Goal: Use online tool/utility: Utilize a website feature to perform a specific function

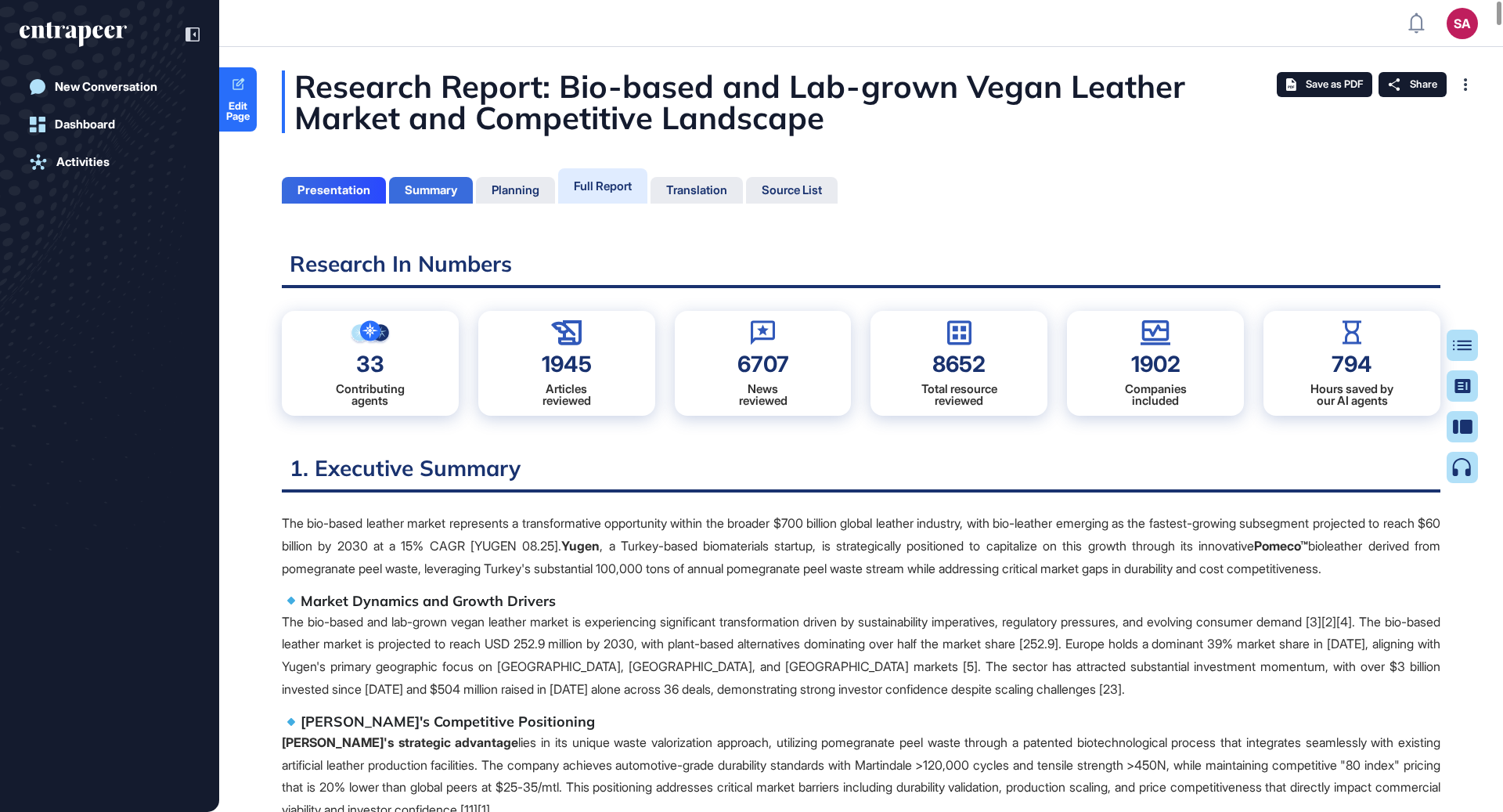
click at [442, 197] on div "Summary" at bounding box center [431, 189] width 53 height 14
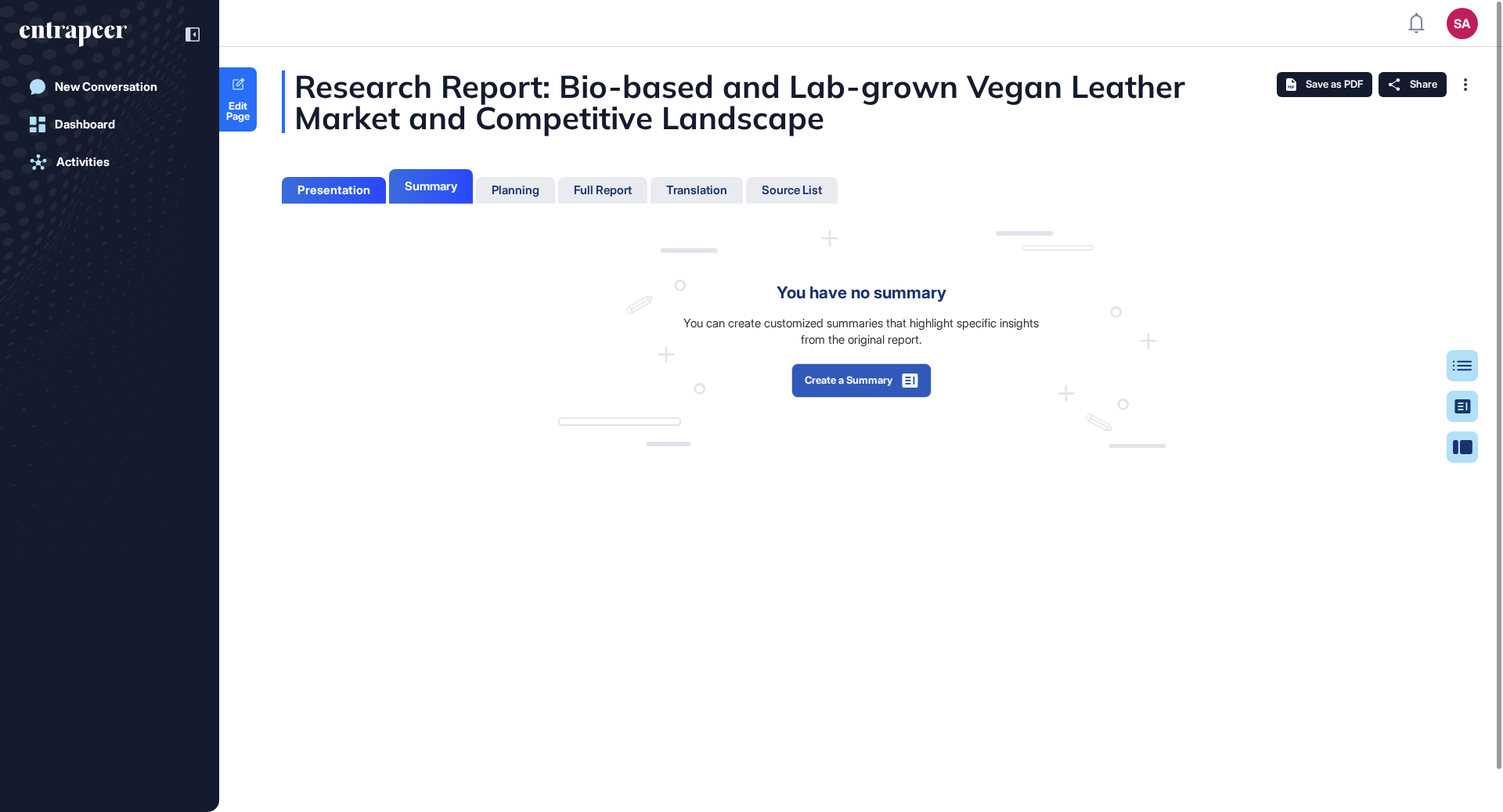
scroll to position [733, 3]
click at [363, 185] on div "Presentation" at bounding box center [334, 189] width 73 height 14
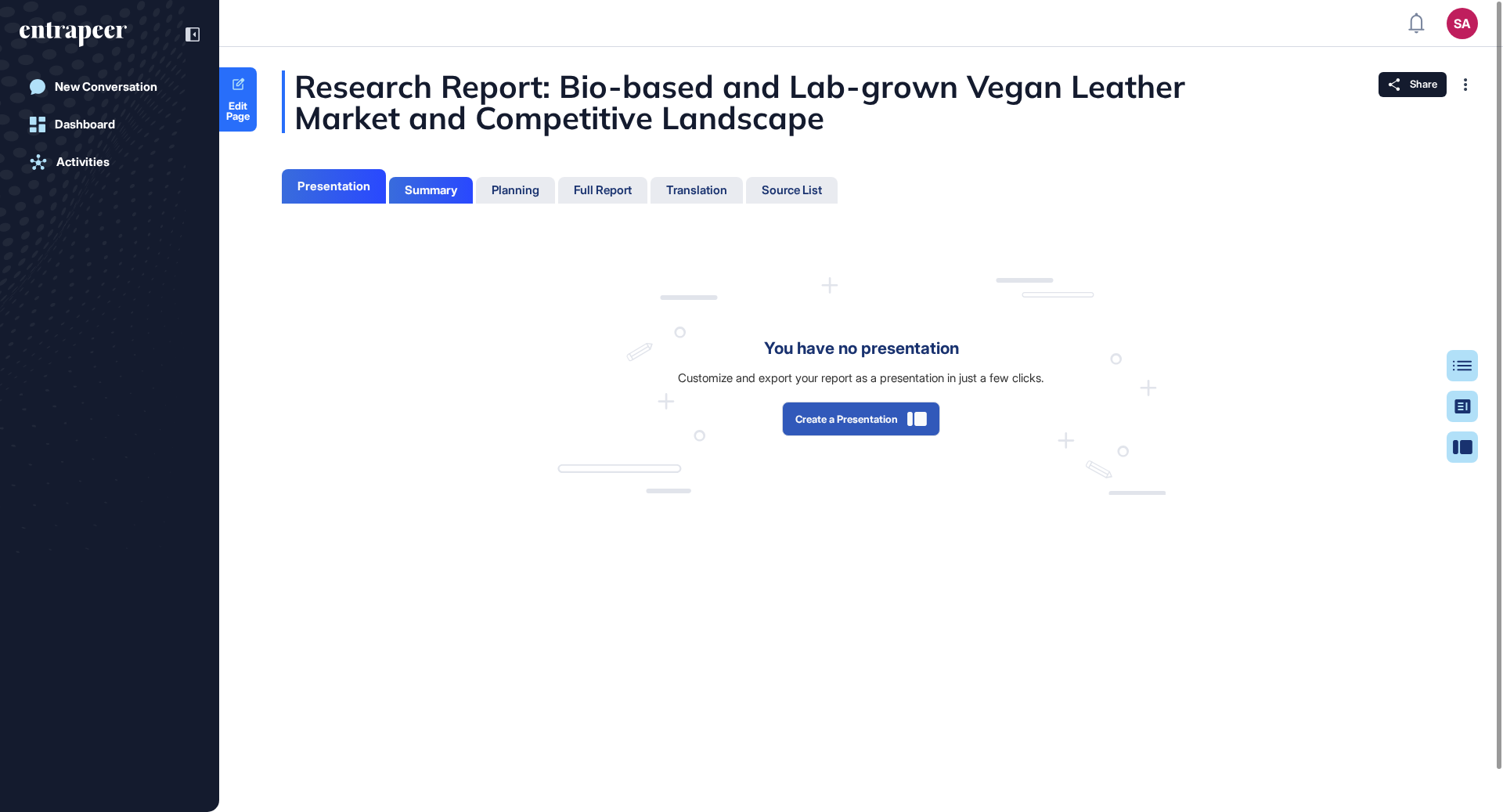
scroll to position [733, 3]
click at [329, 193] on div "Presentation" at bounding box center [334, 186] width 104 height 34
click at [866, 432] on button "Create a Presentation" at bounding box center [861, 419] width 159 height 34
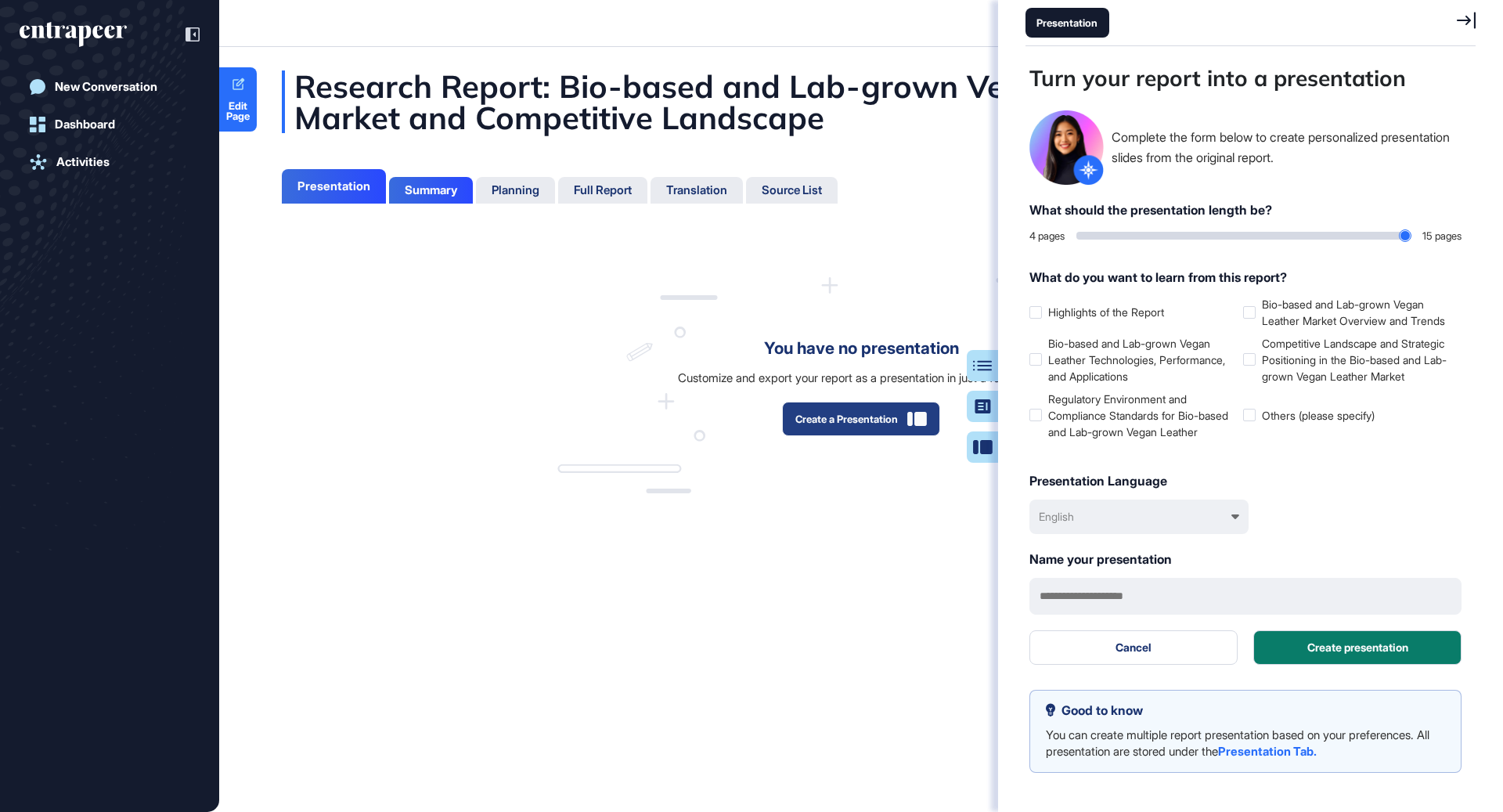
scroll to position [733, 454]
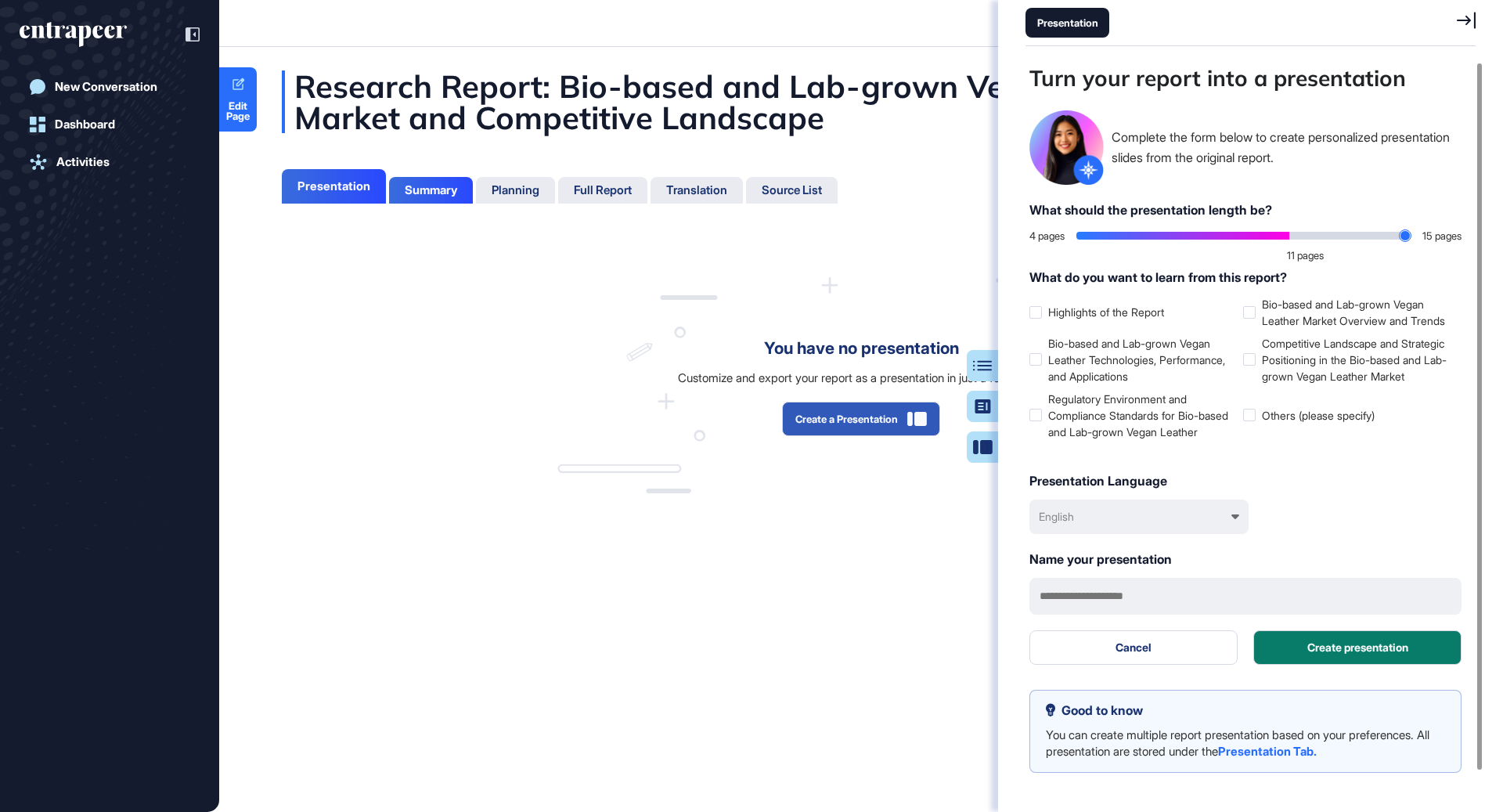
drag, startPoint x: 1082, startPoint y: 239, endPoint x: 1434, endPoint y: 241, distance: 352.0
type input "**"
click at [1410, 240] on input "range" at bounding box center [1243, 236] width 334 height 8
click at [1034, 366] on div at bounding box center [1035, 358] width 12 height 12
click at [1035, 421] on div at bounding box center [1035, 415] width 12 height 12
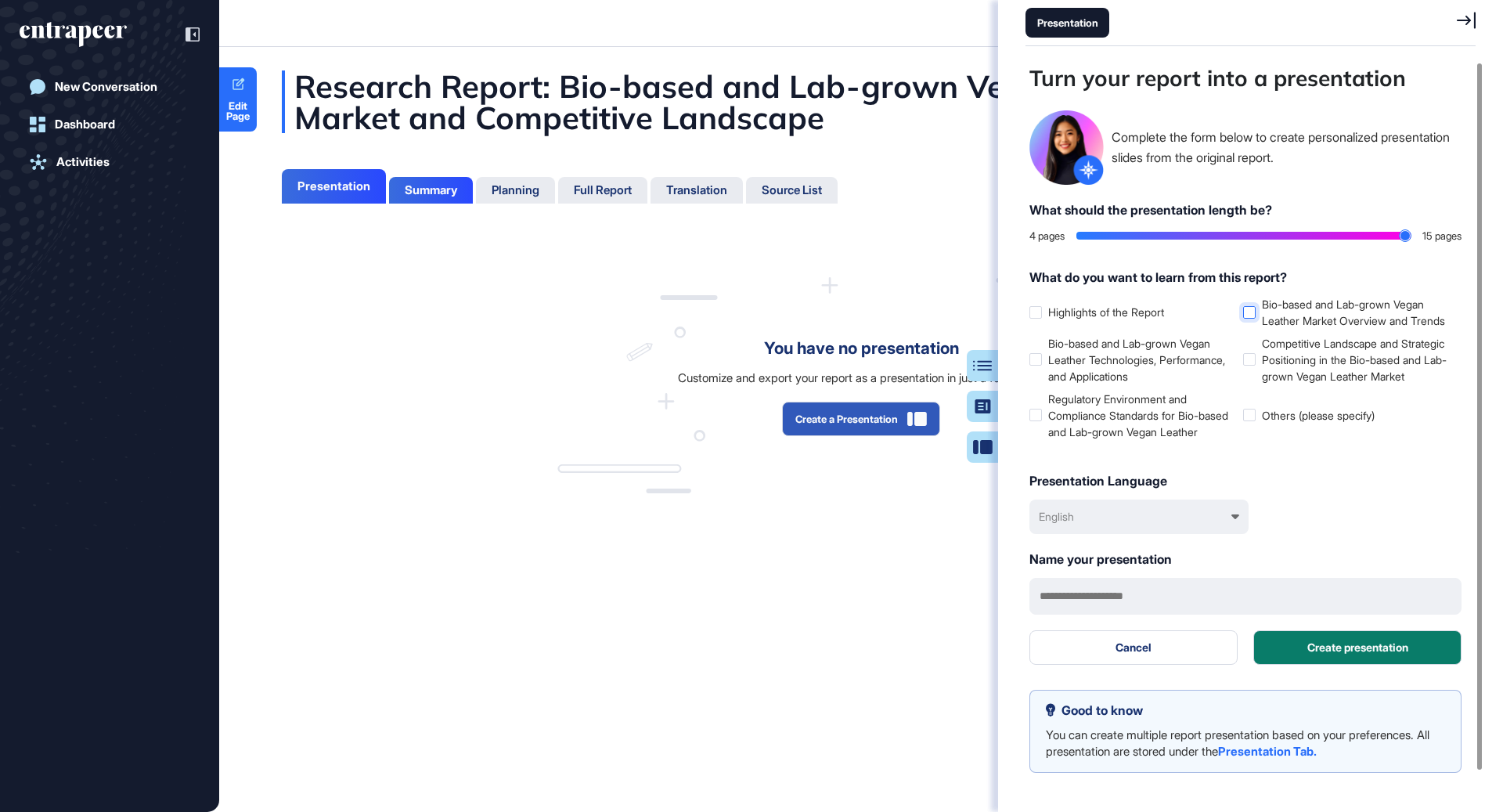
click at [1252, 319] on div at bounding box center [1249, 311] width 12 height 12
click at [1253, 366] on div at bounding box center [1249, 358] width 12 height 12
click at [1353, 664] on button "Create presentation" at bounding box center [1357, 647] width 208 height 34
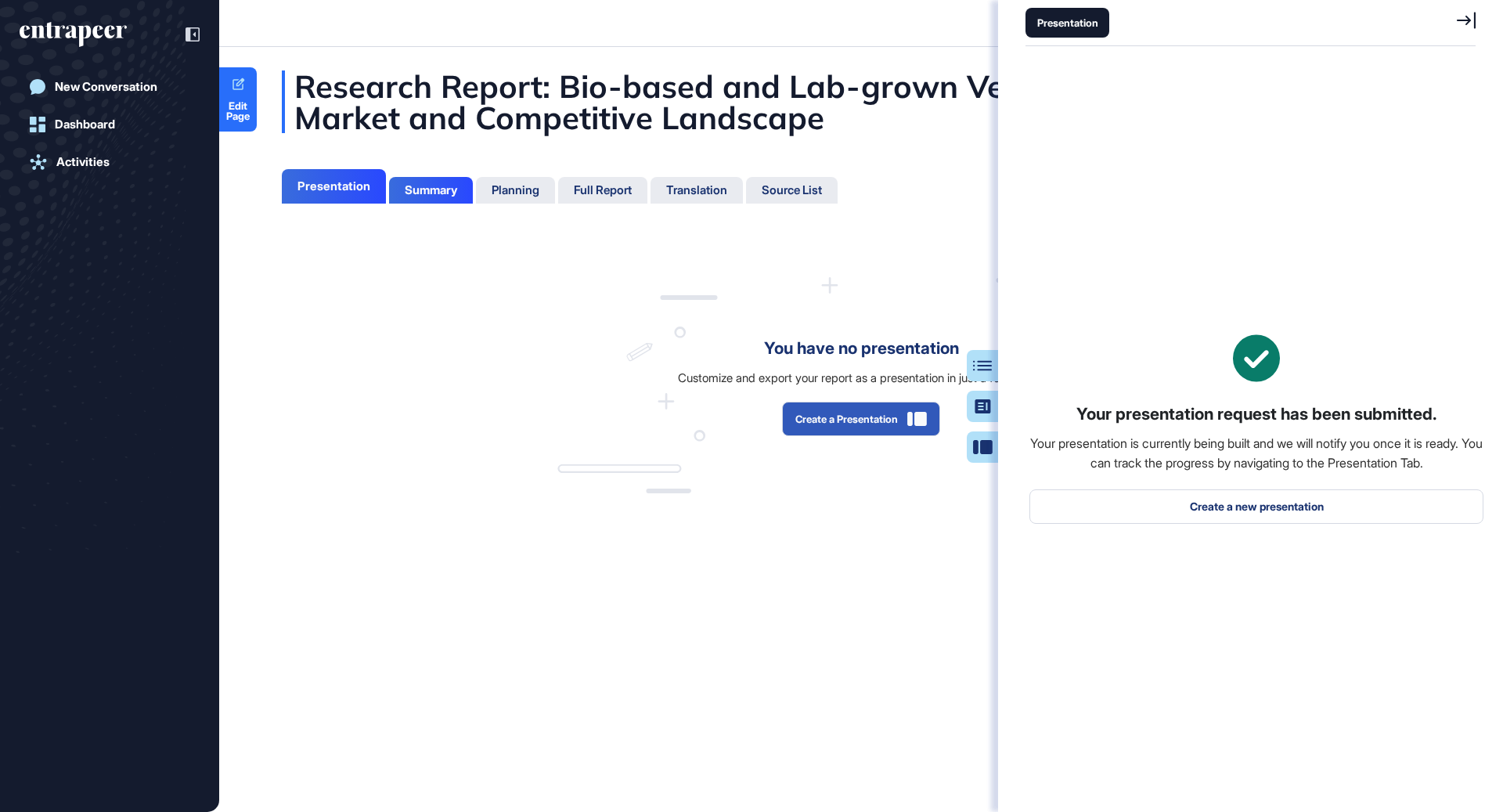
click at [1472, 25] on icon at bounding box center [1466, 20] width 19 height 17
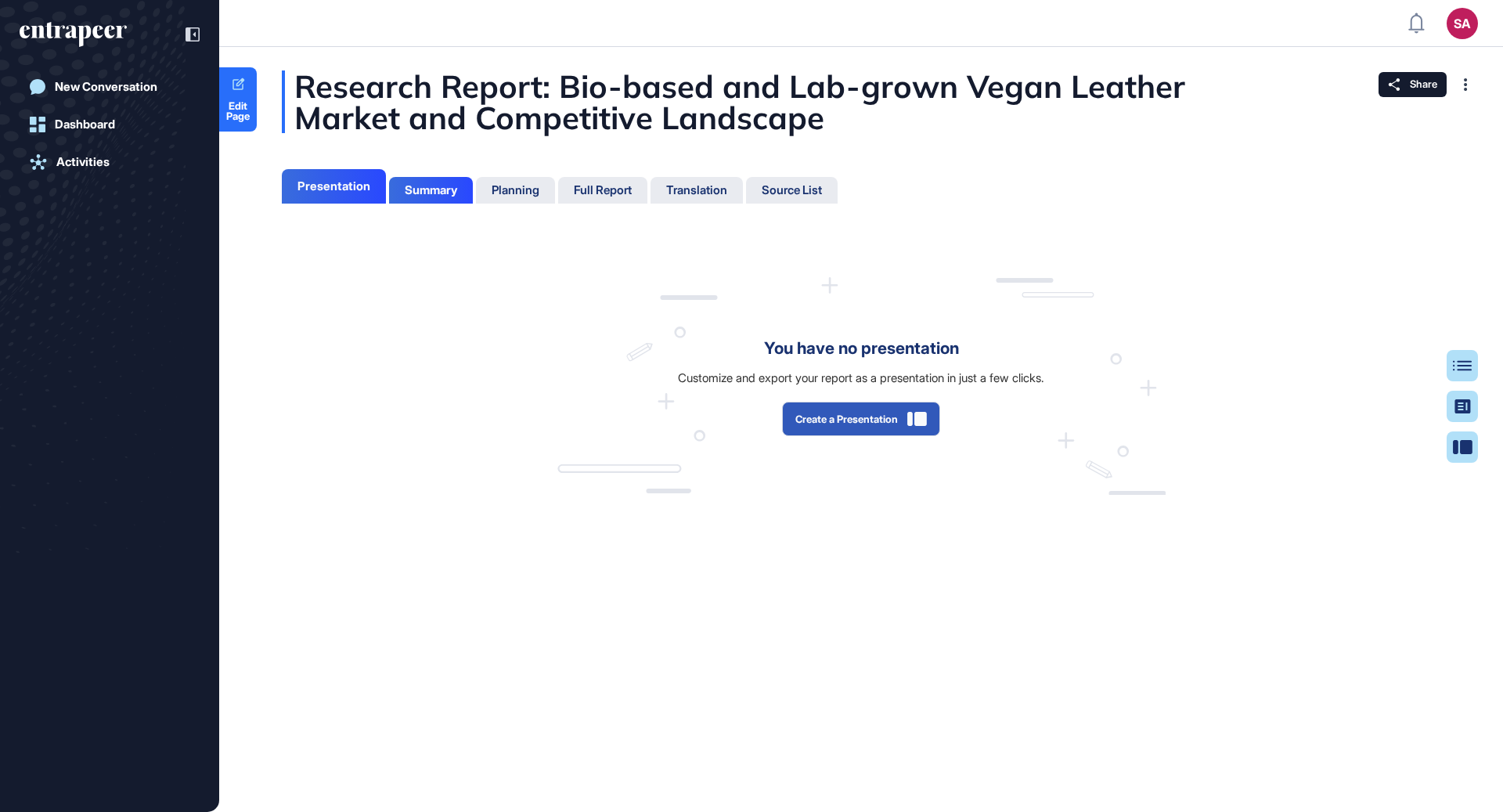
scroll to position [733, 3]
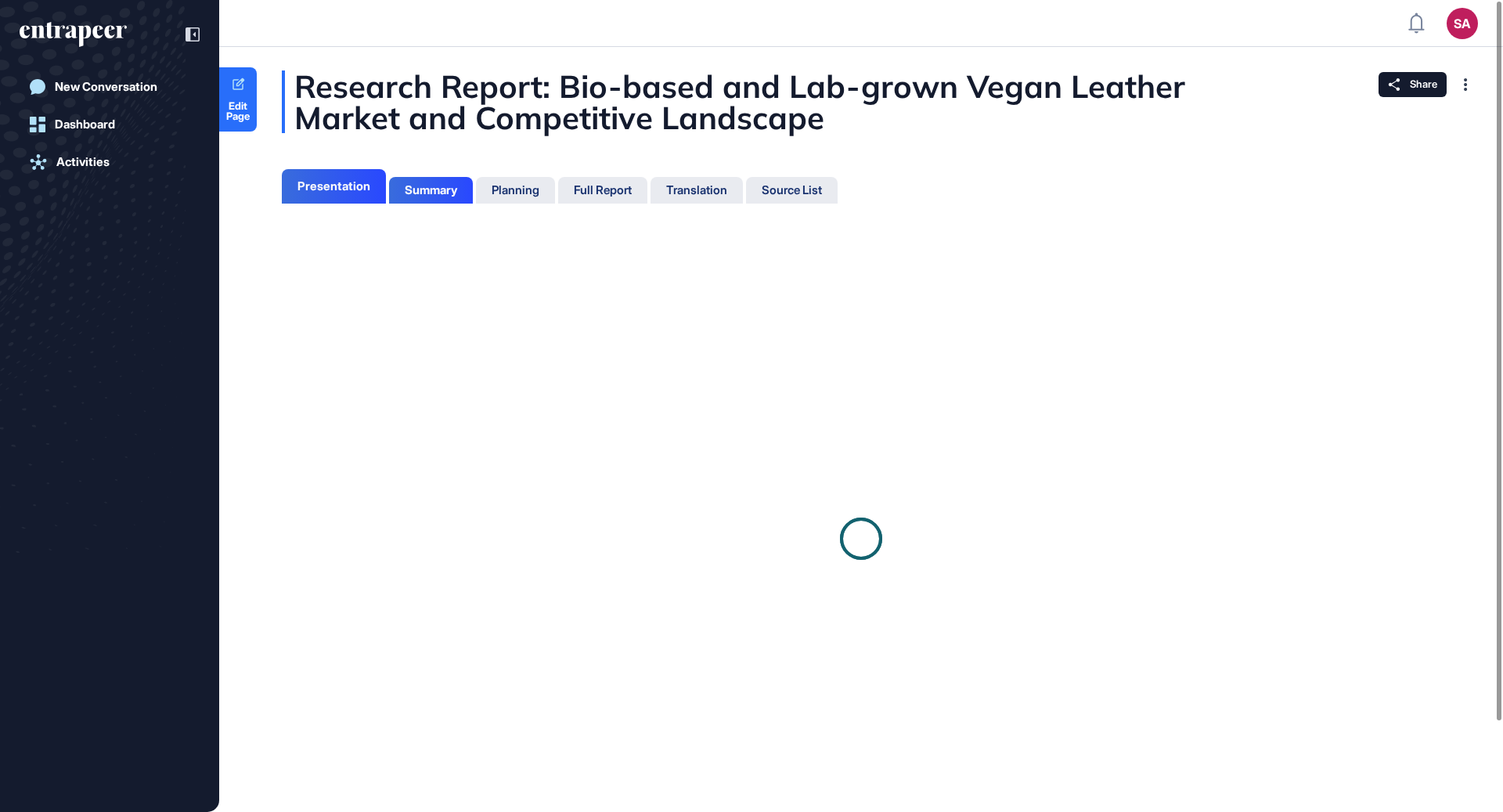
scroll to position [7, 1]
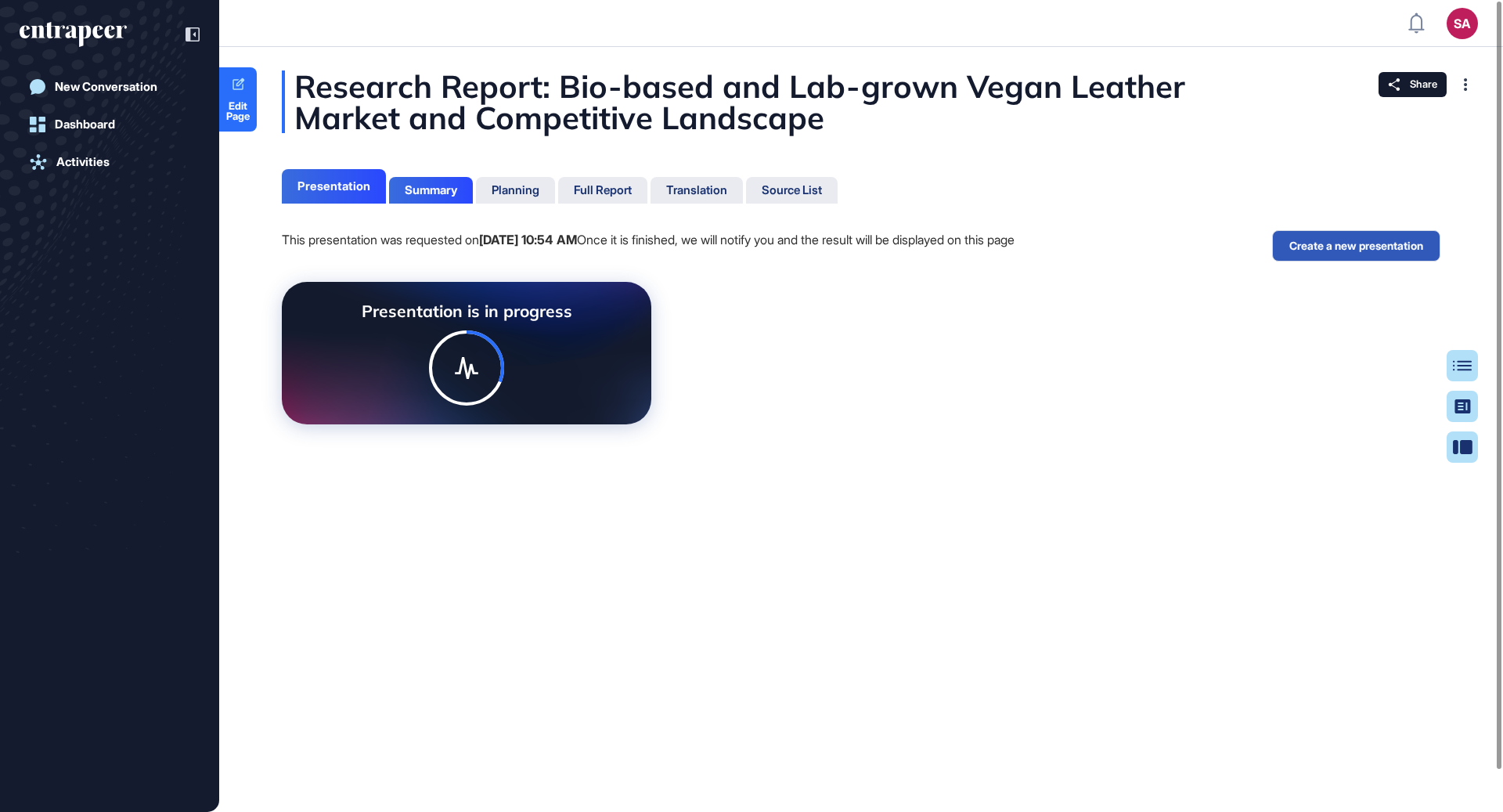
scroll to position [7, 1]
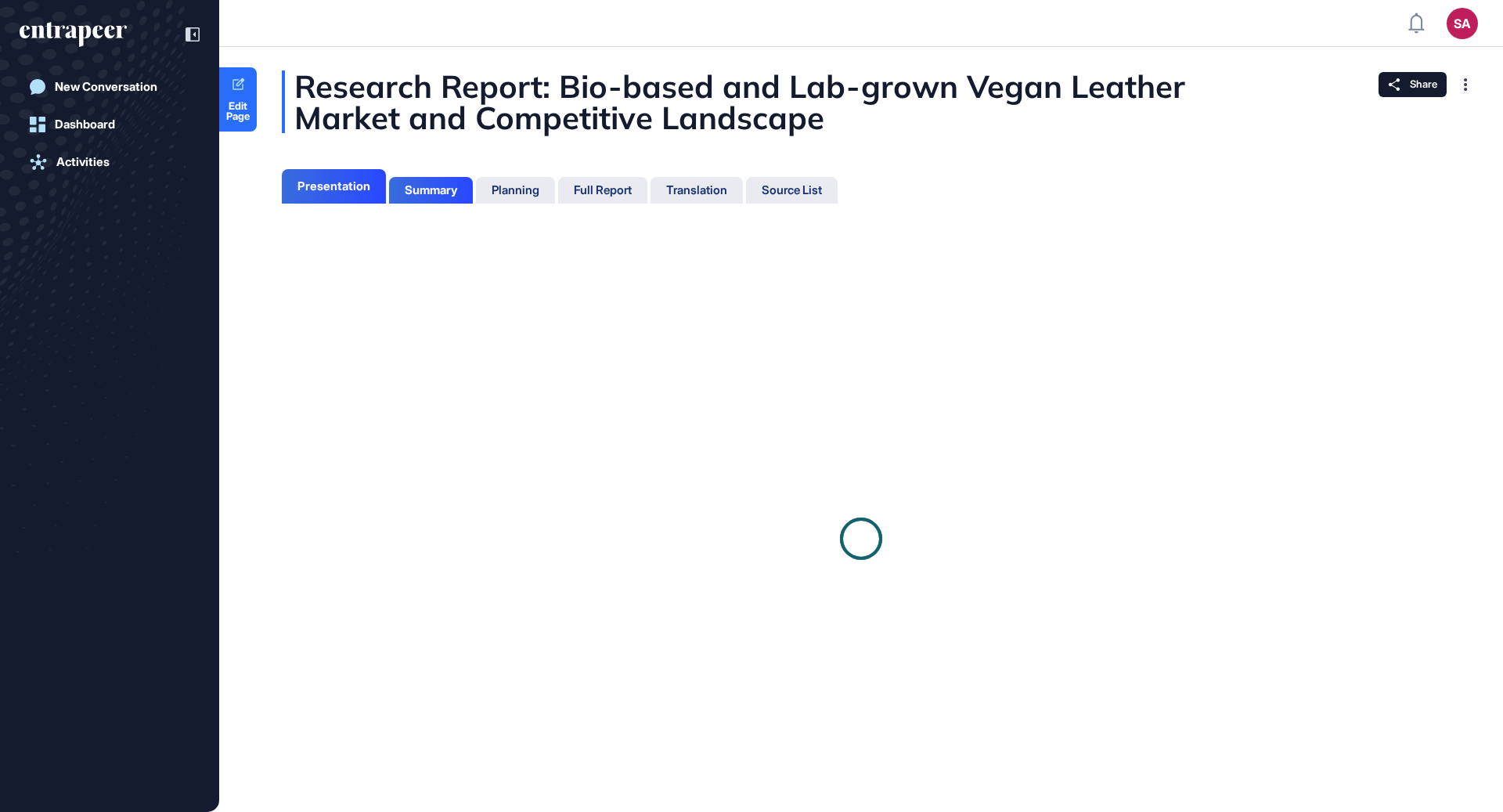
scroll to position [7, 1]
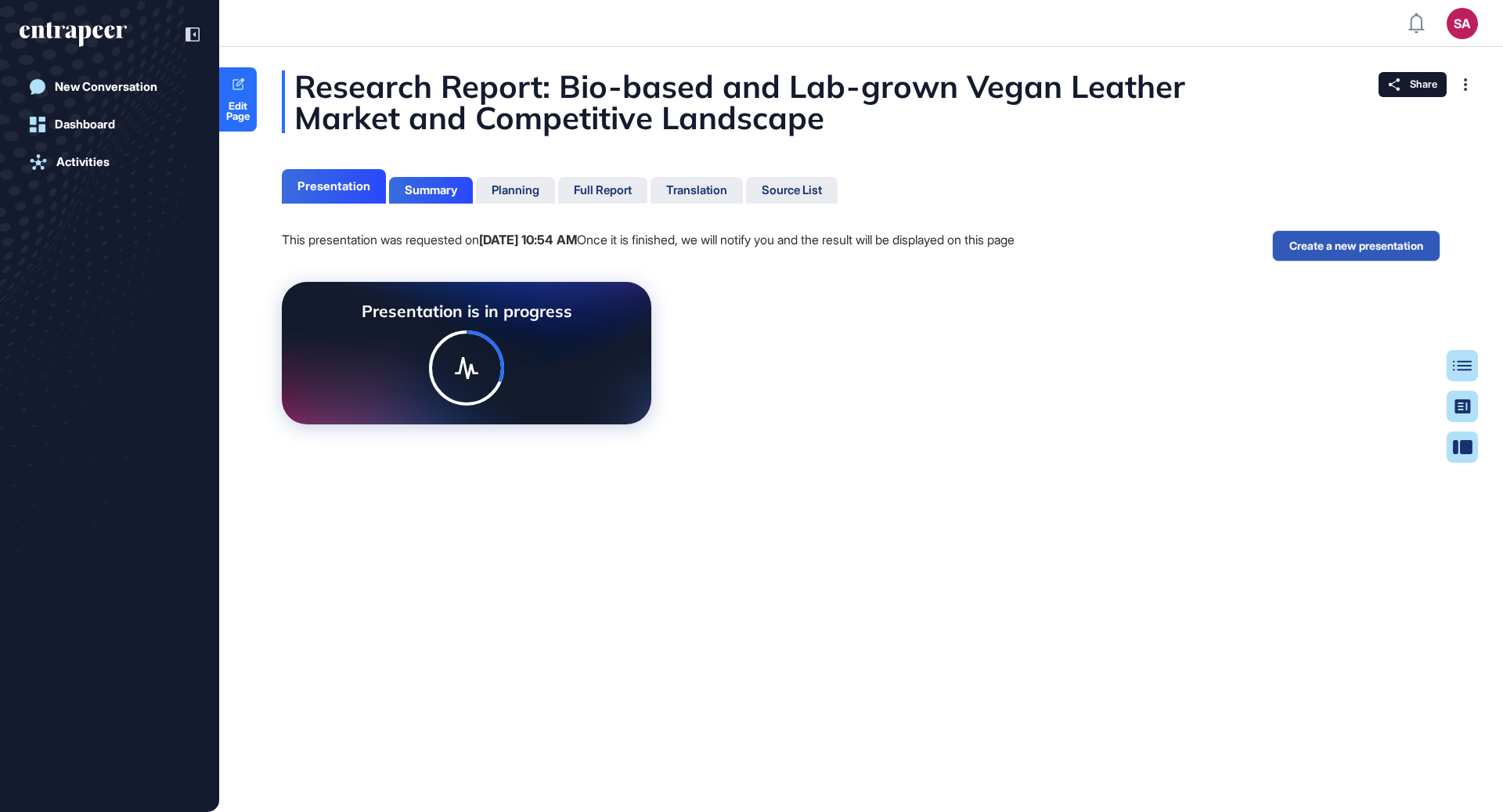
scroll to position [733, 3]
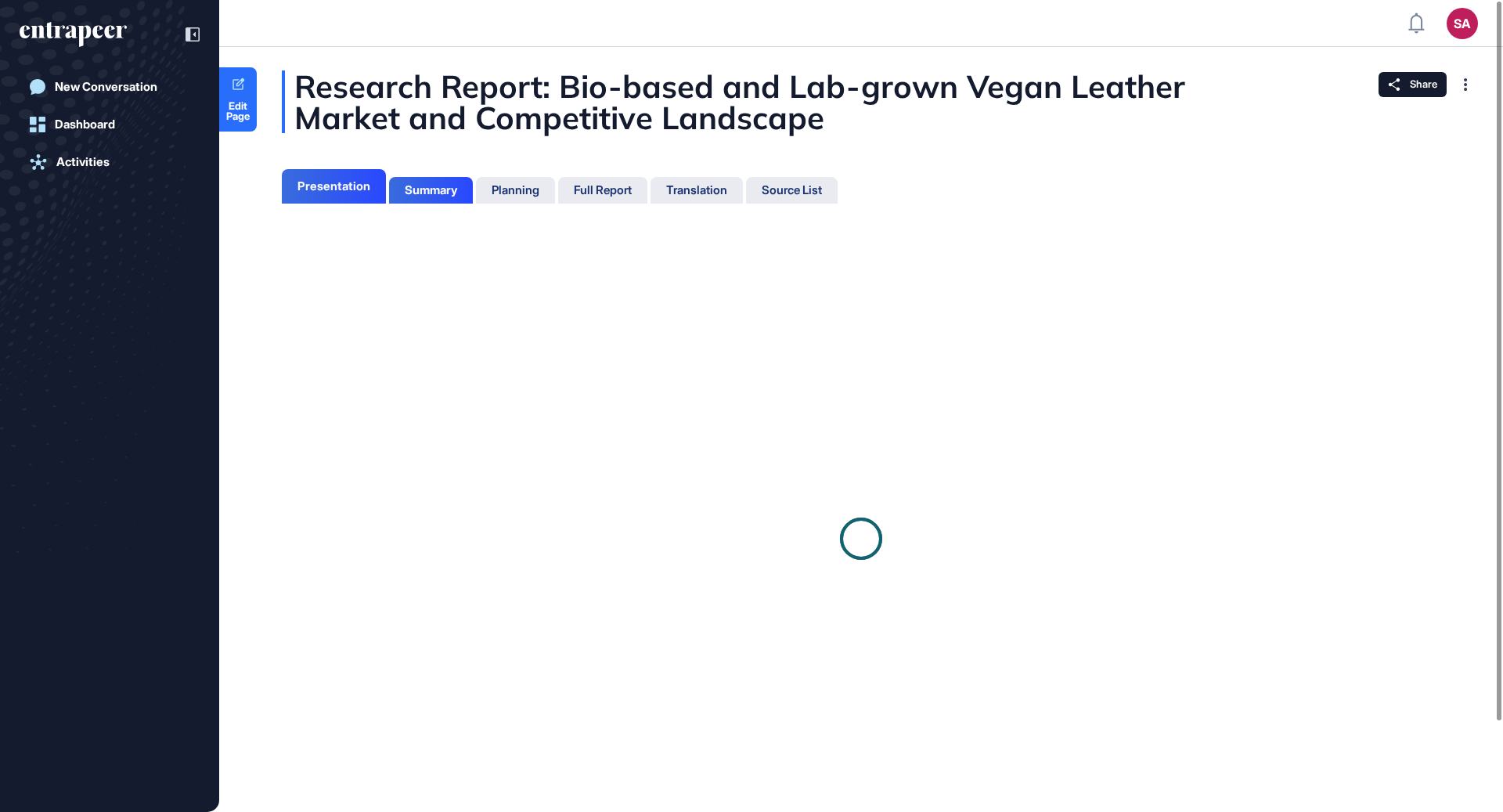
scroll to position [7, 1]
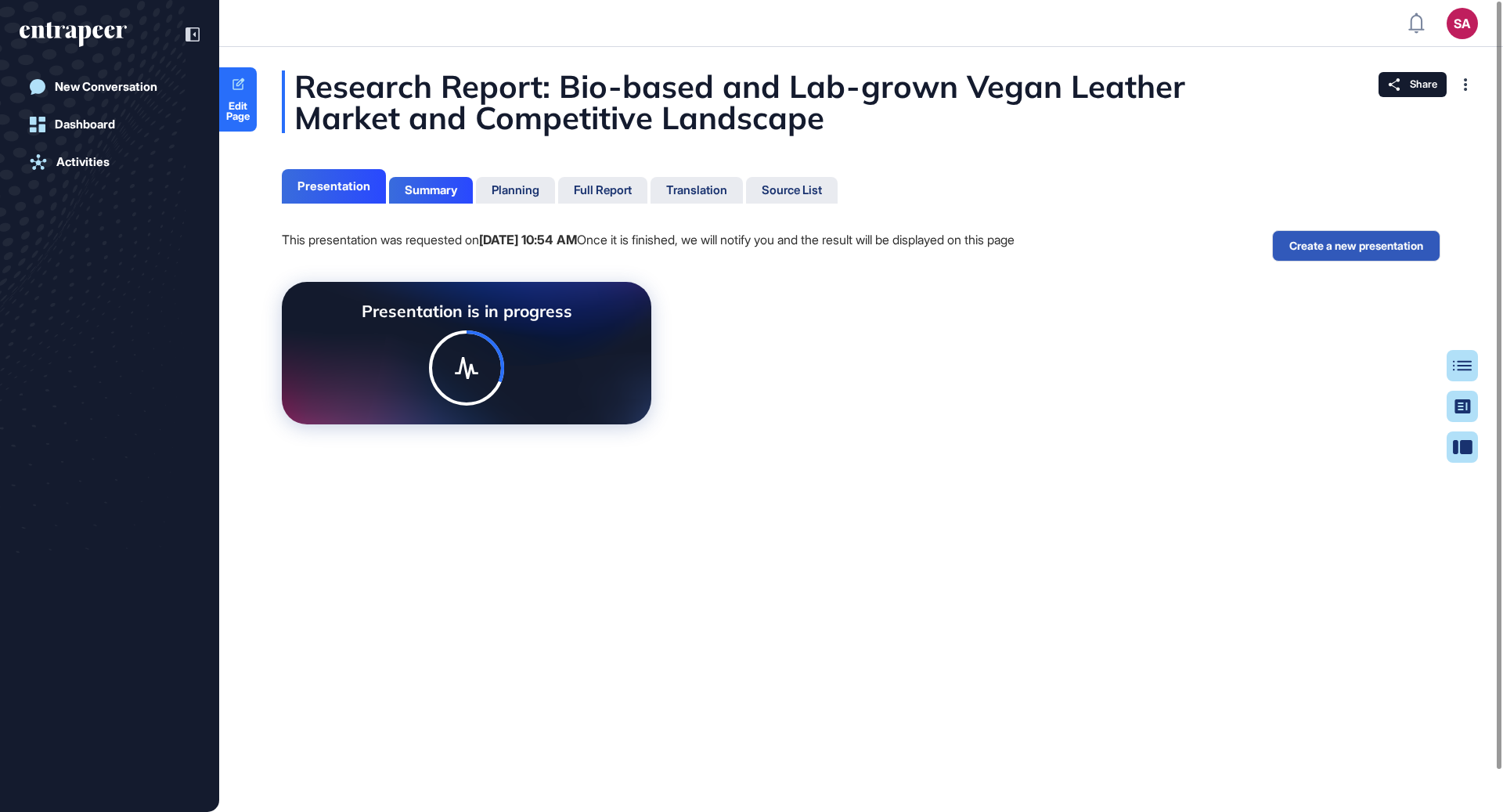
scroll to position [733, 3]
click at [435, 187] on div "Summary" at bounding box center [431, 189] width 53 height 14
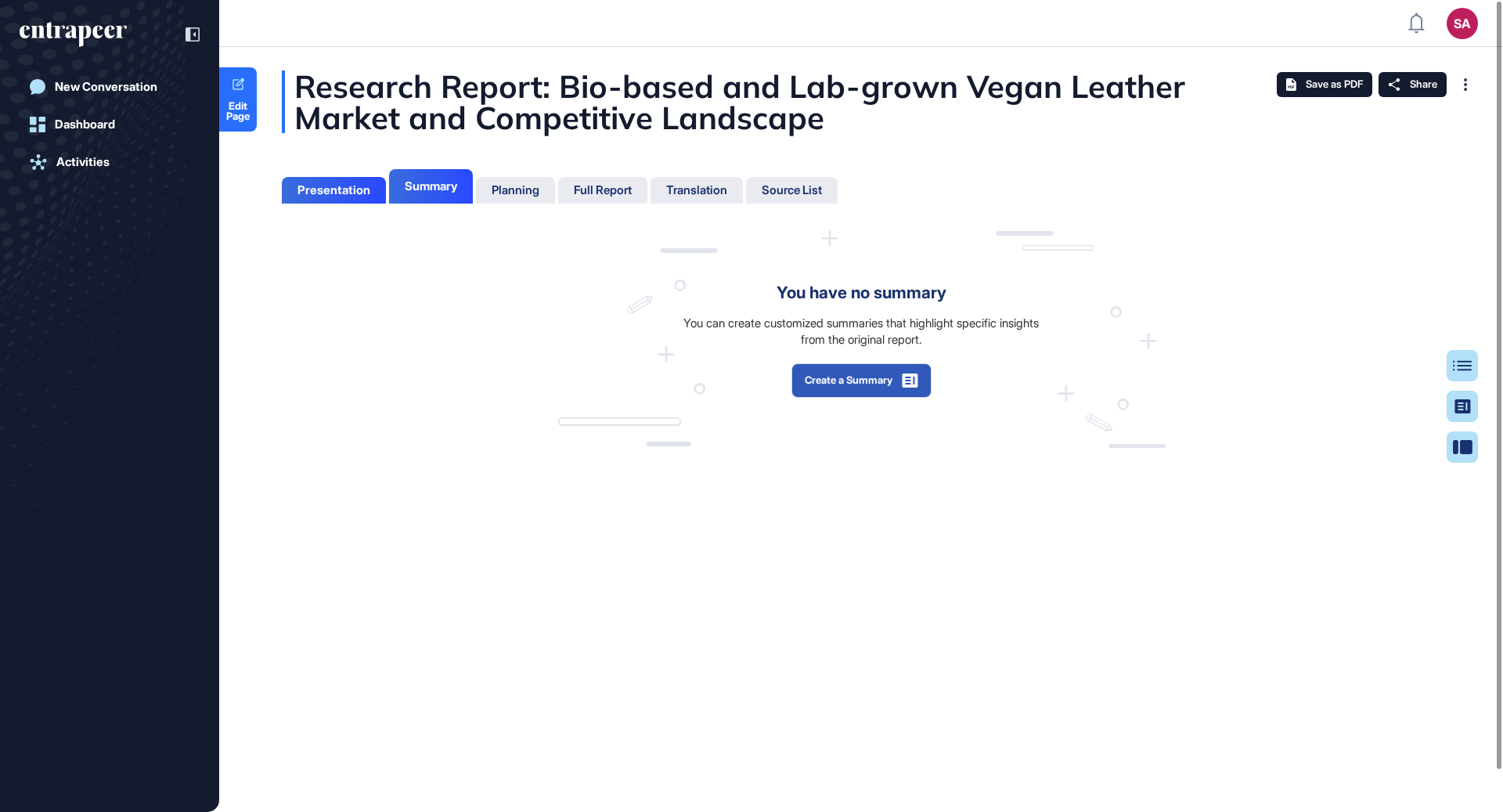
scroll to position [733, 3]
click at [878, 376] on button "Create a Summary" at bounding box center [861, 380] width 140 height 34
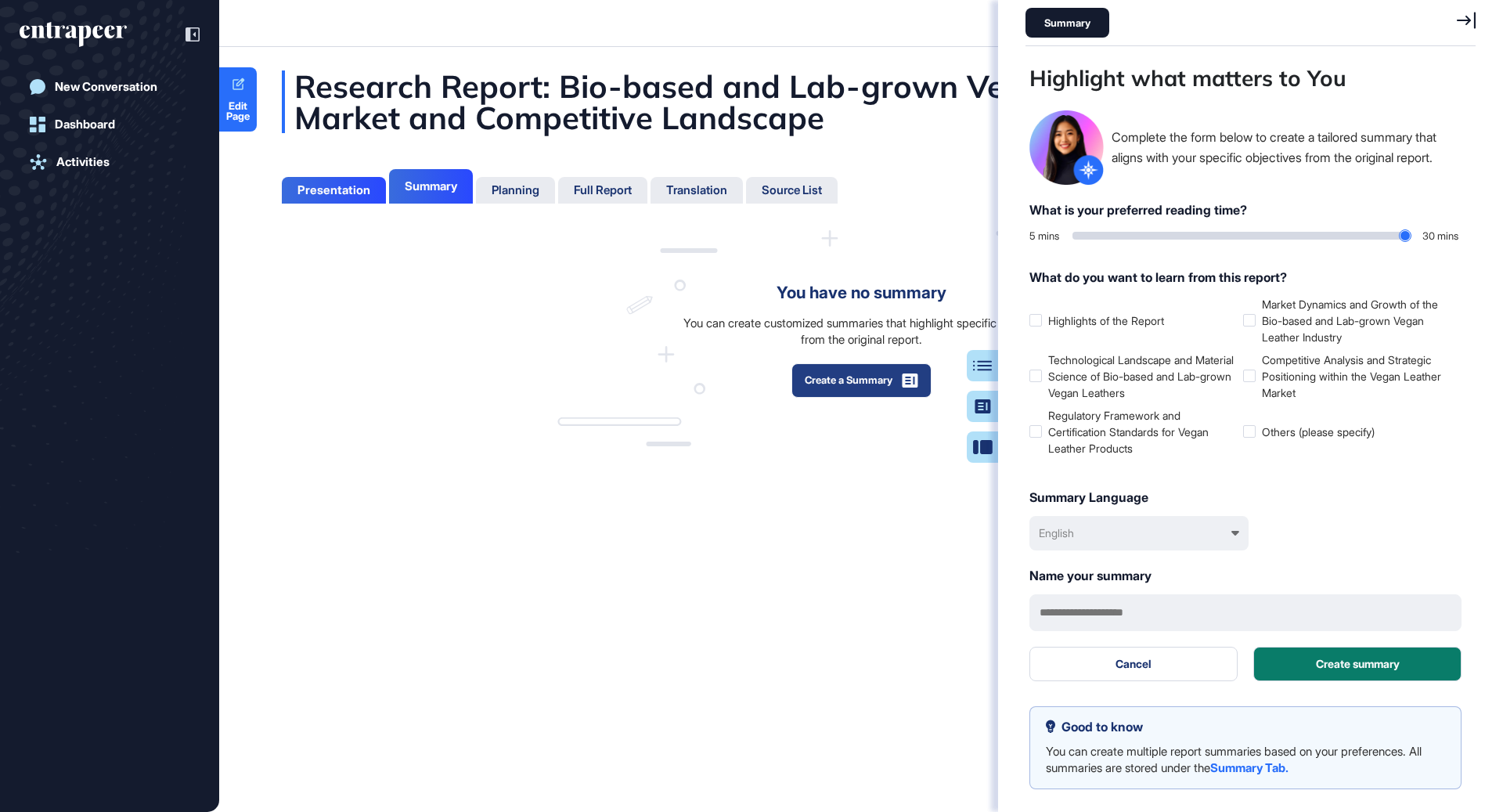
scroll to position [733, 454]
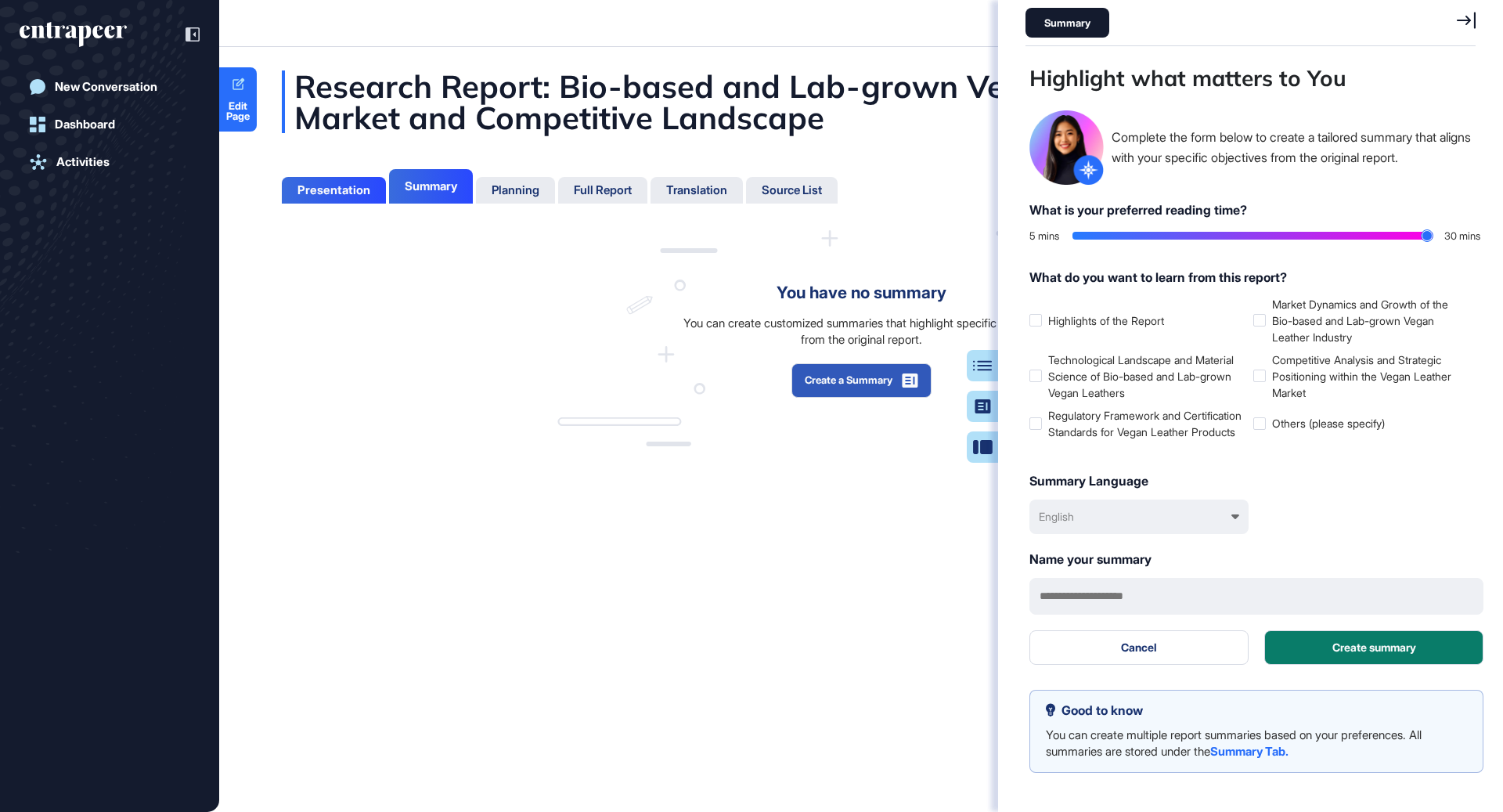
drag, startPoint x: 1081, startPoint y: 238, endPoint x: 1483, endPoint y: 258, distance: 402.5
type input "**"
click at [1432, 240] on input "range" at bounding box center [1252, 236] width 360 height 8
click at [1057, 372] on label "Technological Landscape and Material Science of Bio-based and Lab-grown Vegan L…" at bounding box center [1138, 376] width 218 height 50
click at [1057, 429] on label "Regulatory Framework and Certification Standards for Vegan Leather Products" at bounding box center [1138, 423] width 218 height 33
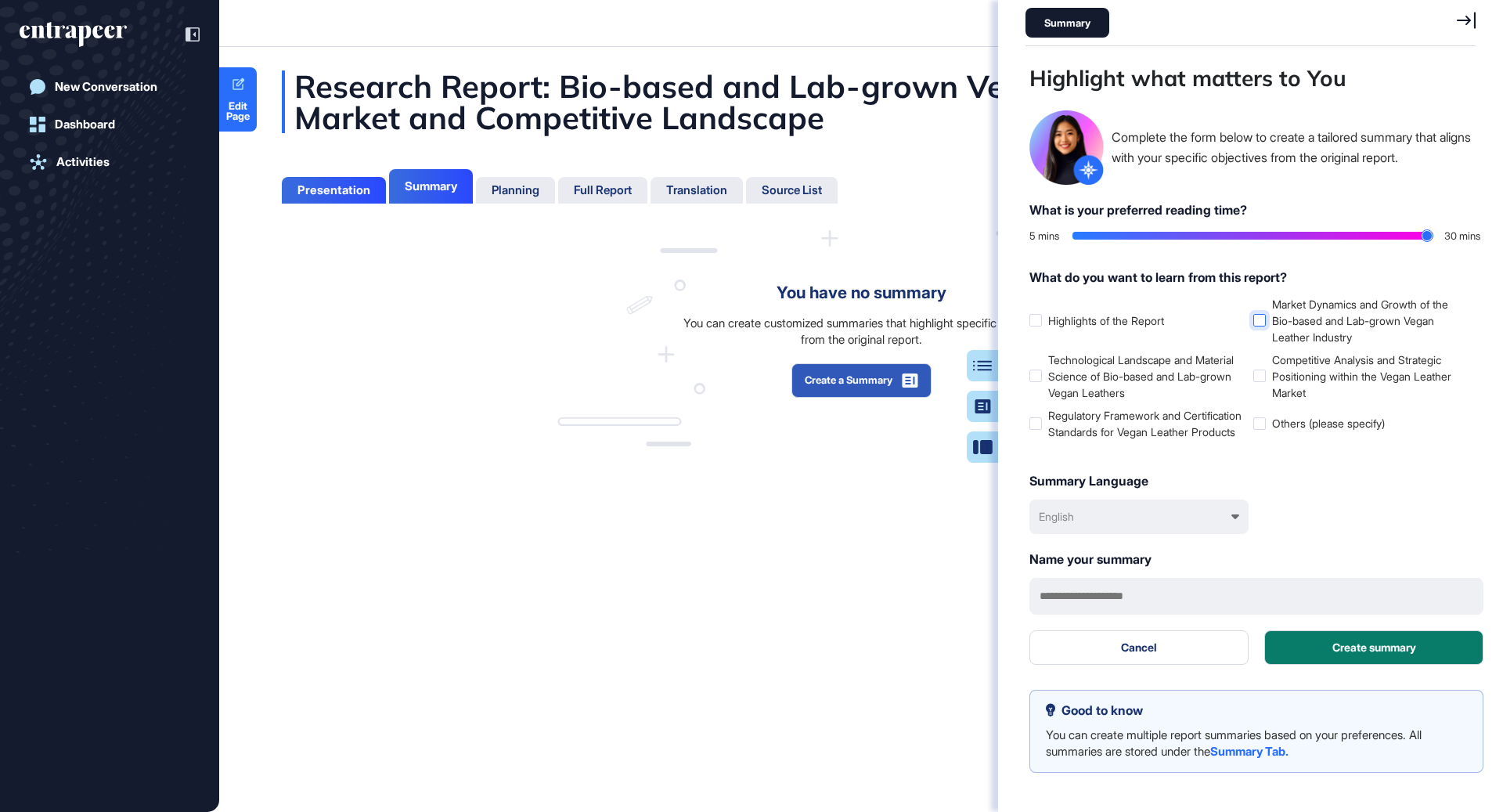
click at [1292, 317] on label "Market Dynamics and Growth of the Bio-based and Lab-grown Vegan Leather Industry" at bounding box center [1362, 320] width 218 height 50
click at [1292, 373] on label "Competitive Analysis and Strategic Positioning within the Vegan Leather Market" at bounding box center [1362, 376] width 218 height 50
click at [1375, 664] on button "Create summary" at bounding box center [1374, 647] width 219 height 34
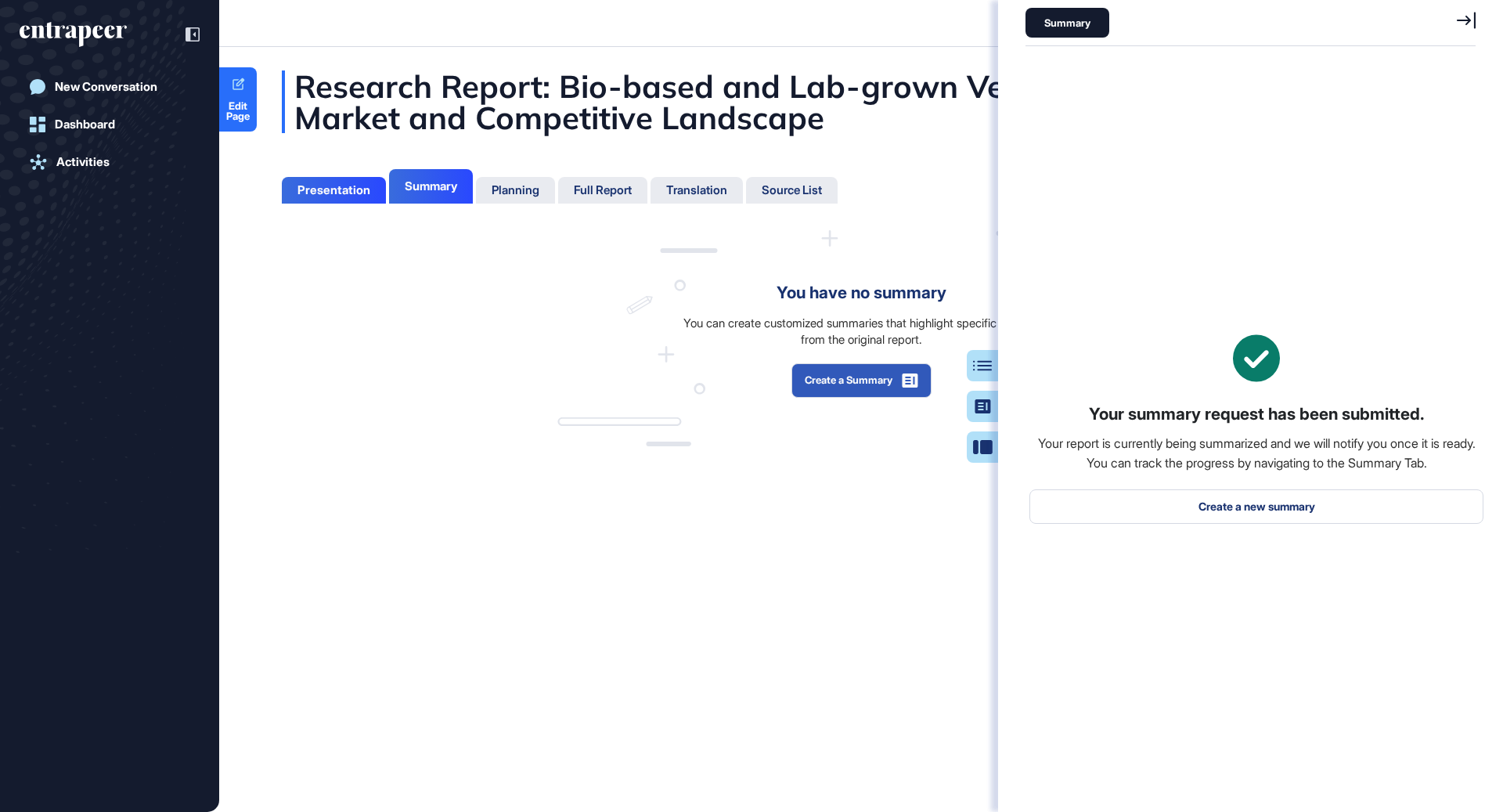
click at [1462, 20] on icon at bounding box center [1466, 20] width 19 height 16
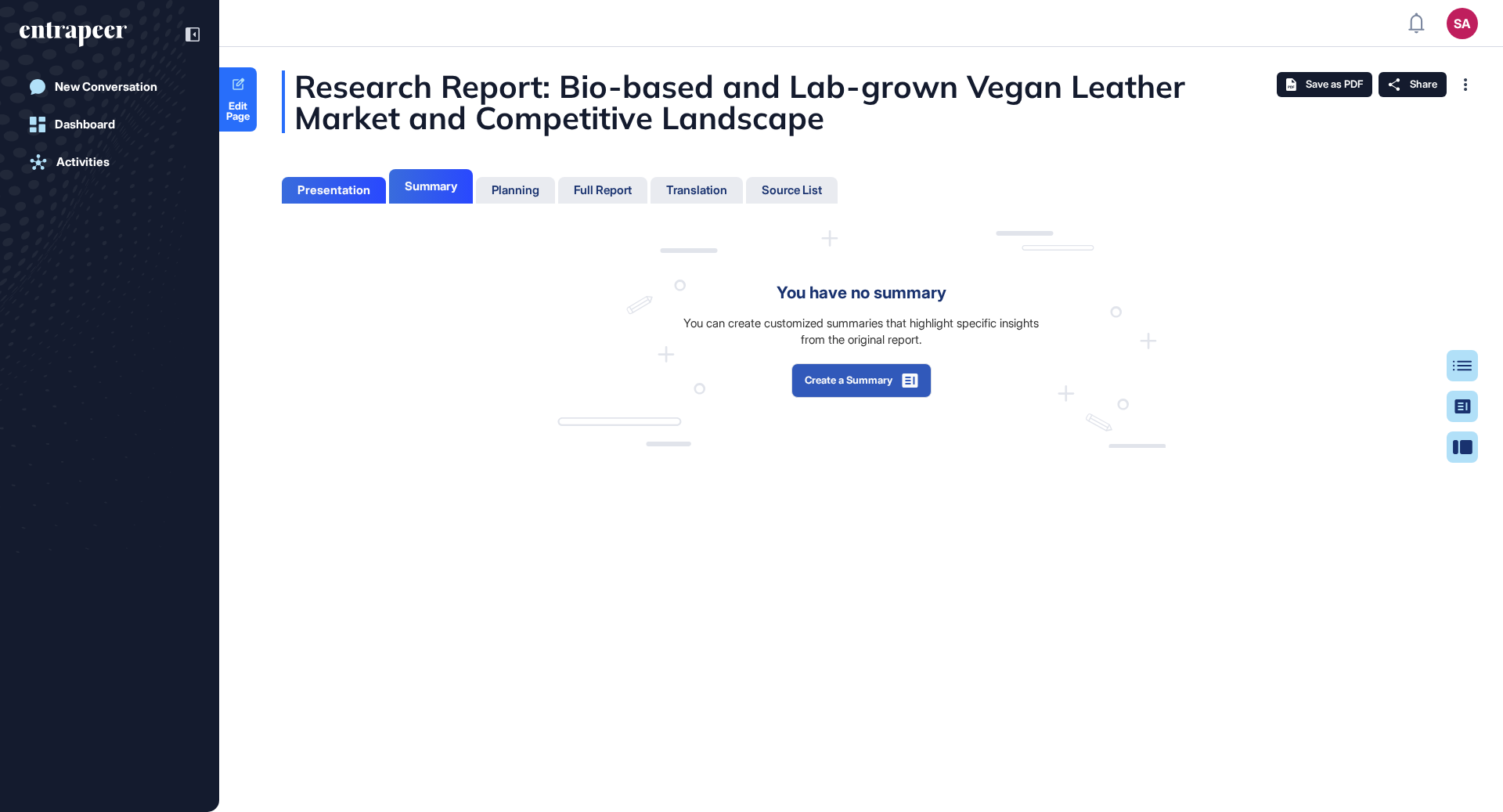
scroll to position [733, 3]
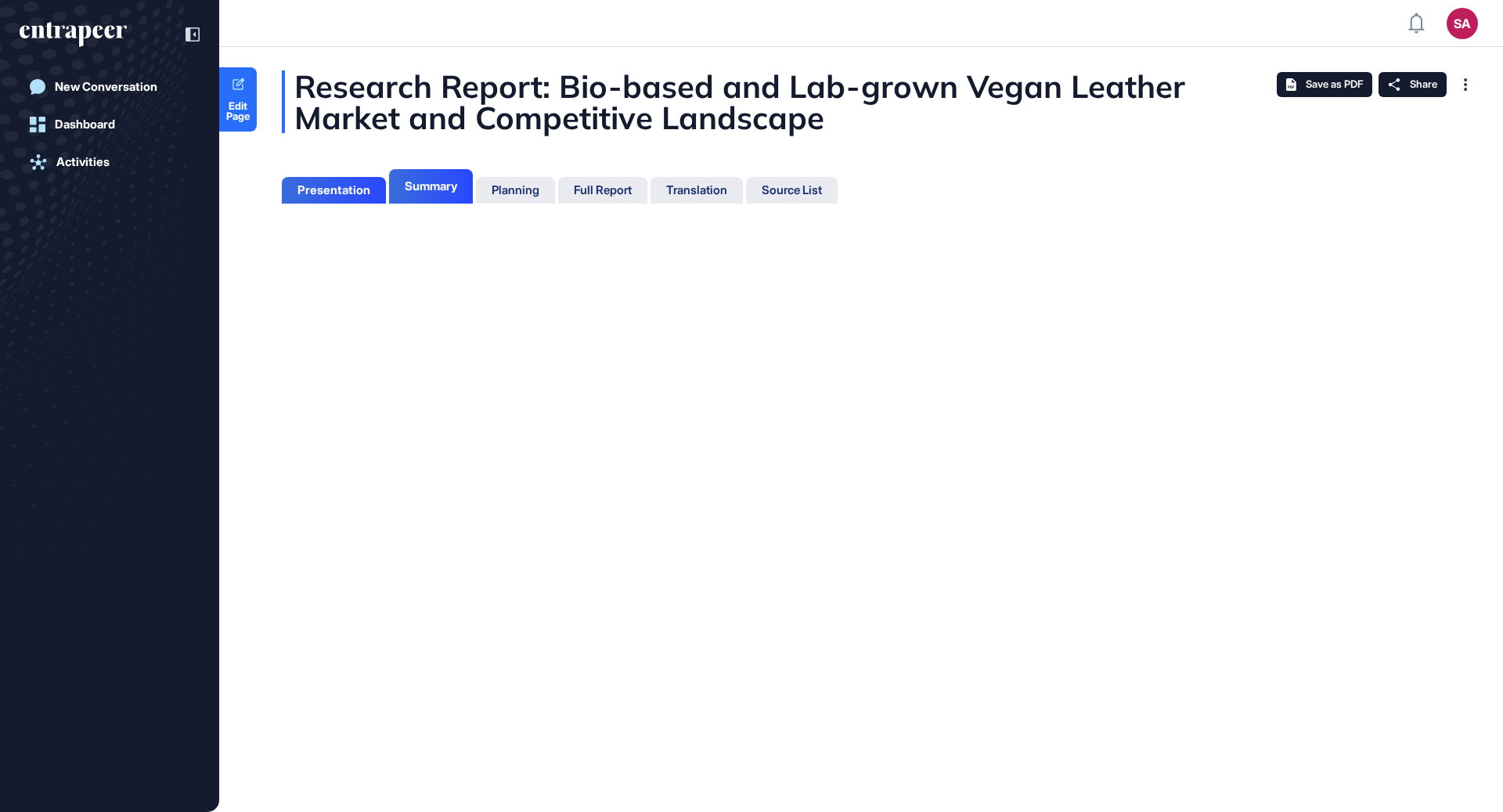
scroll to position [7, 1]
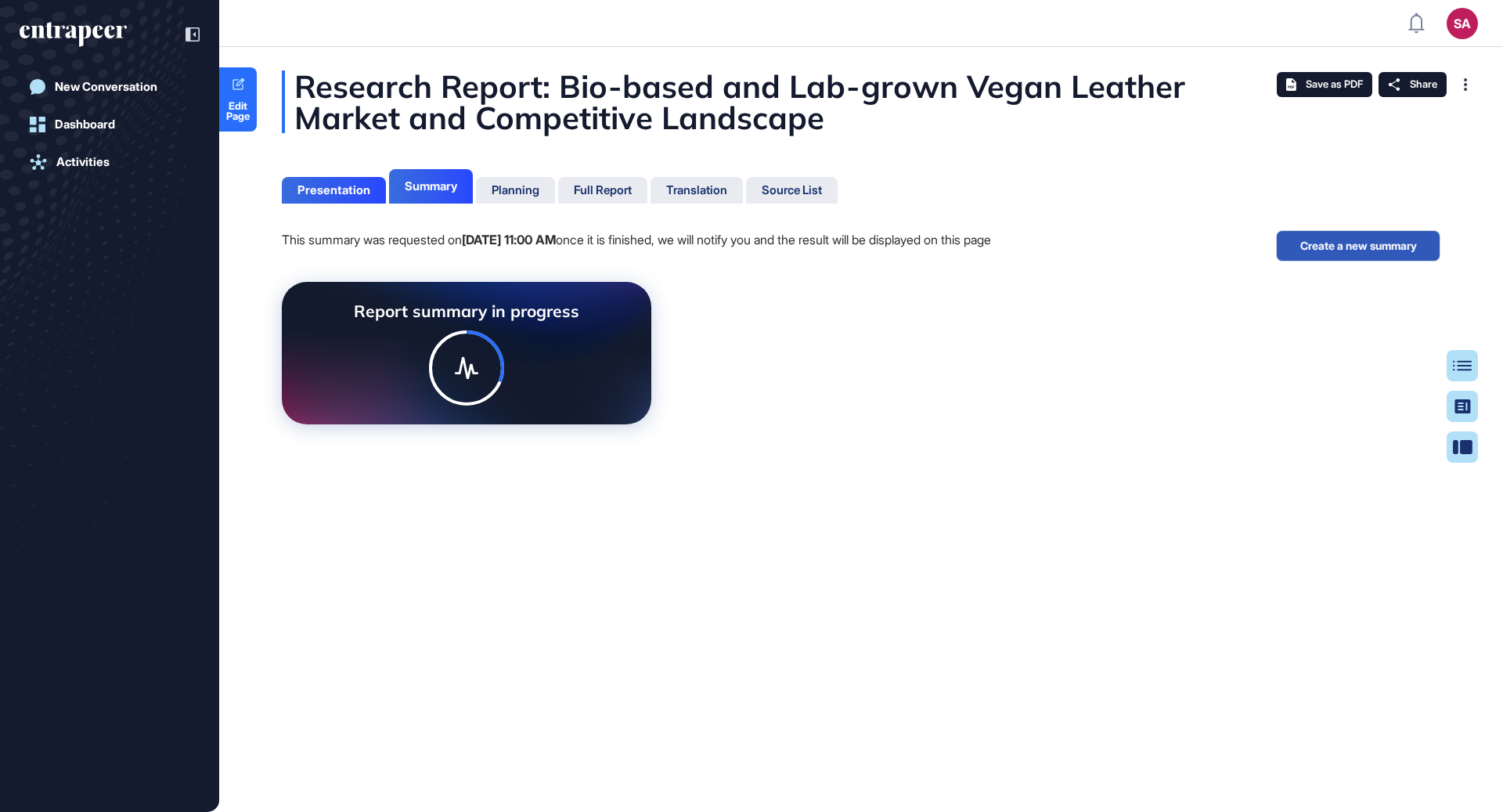
scroll to position [7, 1]
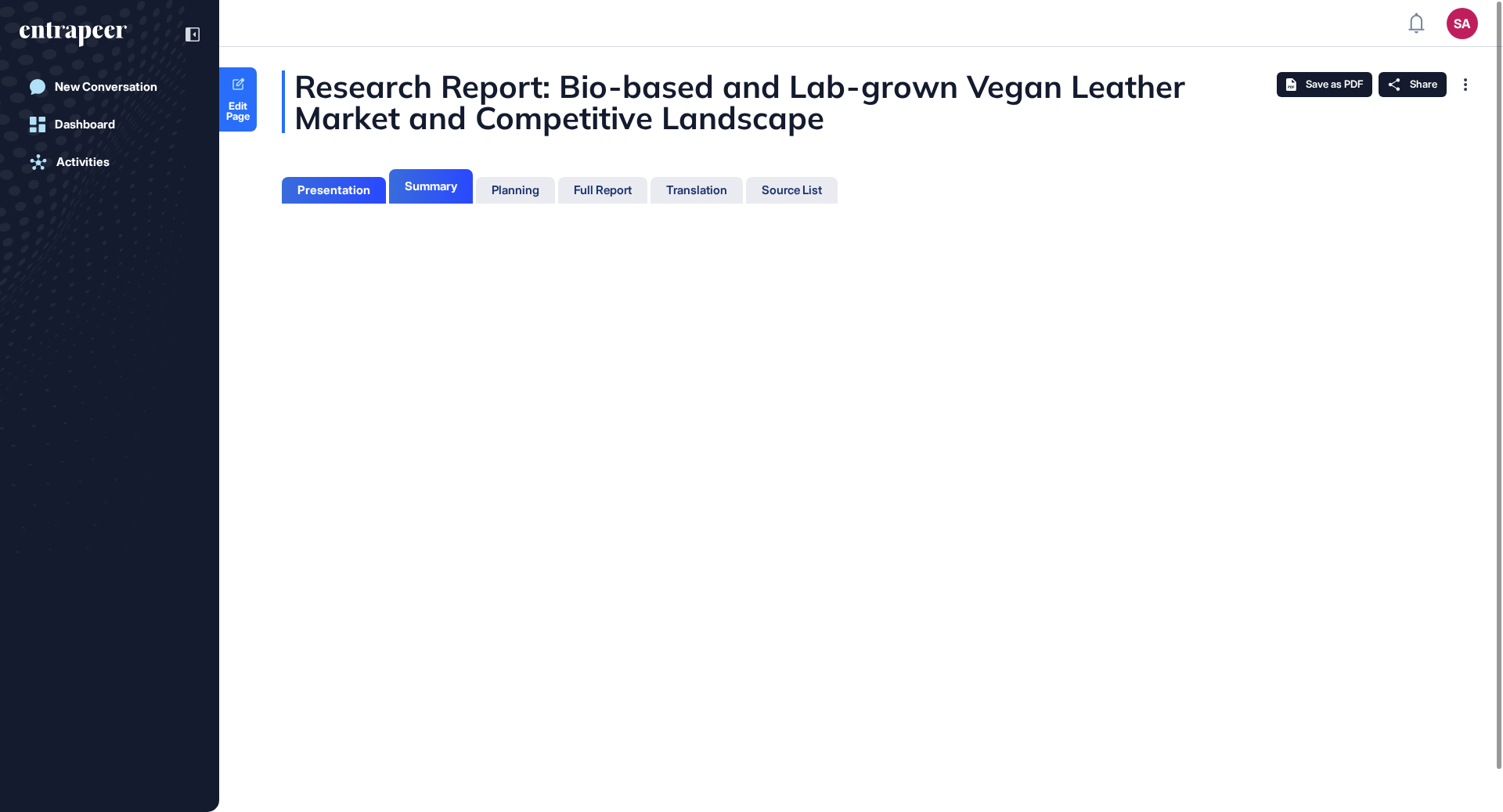
scroll to position [7, 1]
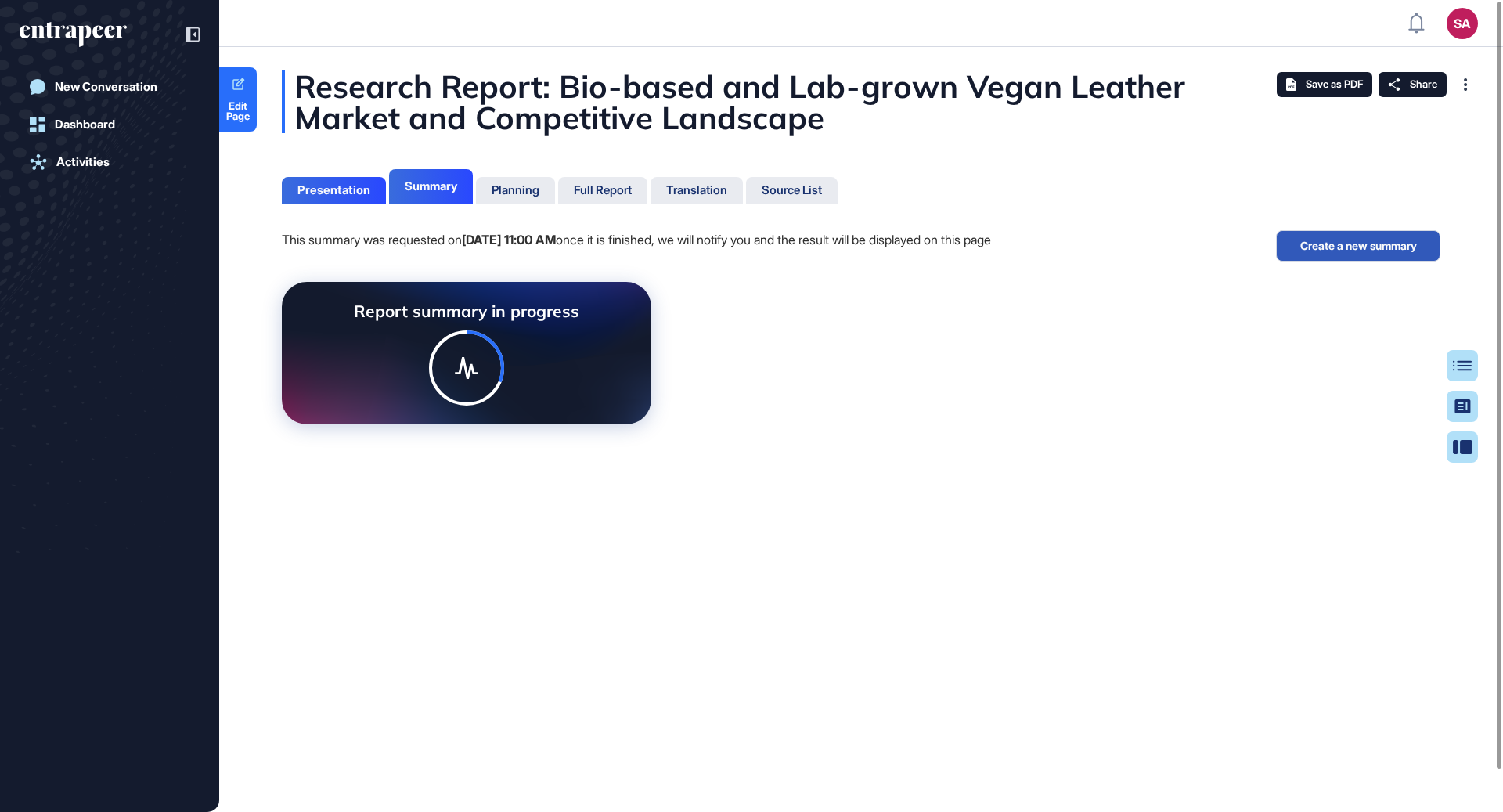
scroll to position [7, 1]
click at [368, 176] on div "Presentation Summary Planning Full Report Translation Source List" at bounding box center [560, 184] width 556 height 39
click at [368, 182] on div "Presentation" at bounding box center [334, 190] width 104 height 27
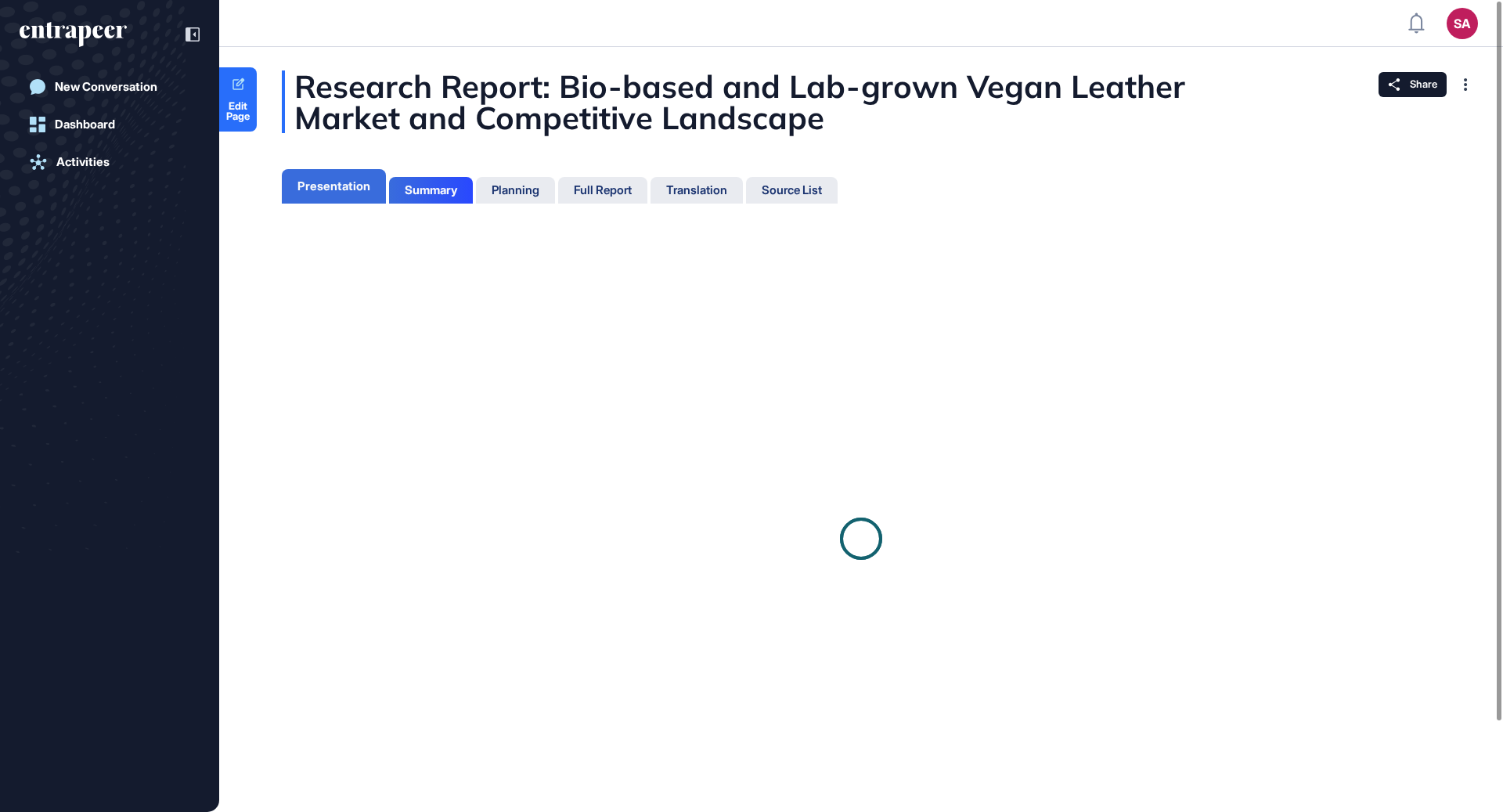
scroll to position [7, 1]
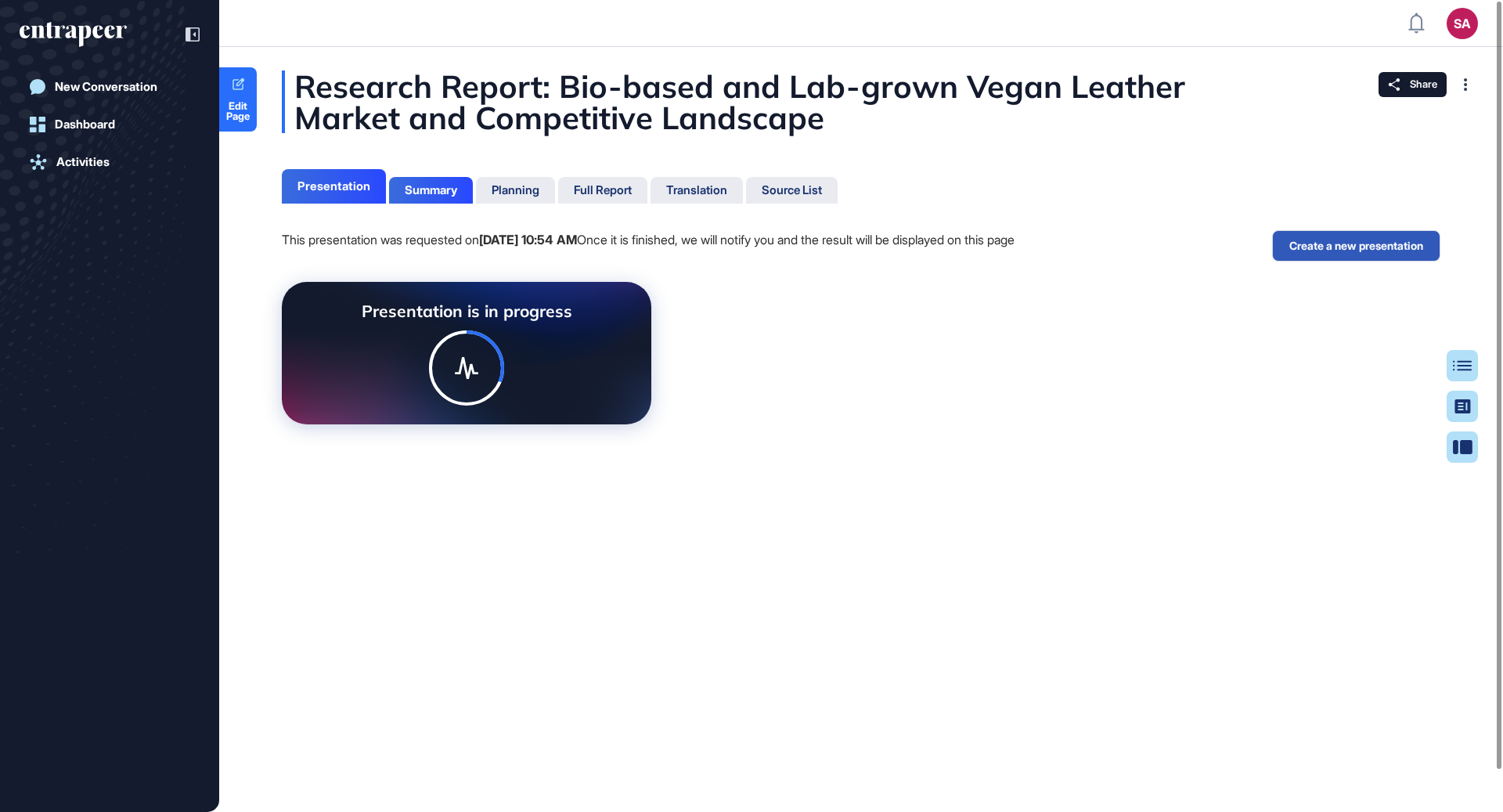
scroll to position [7, 1]
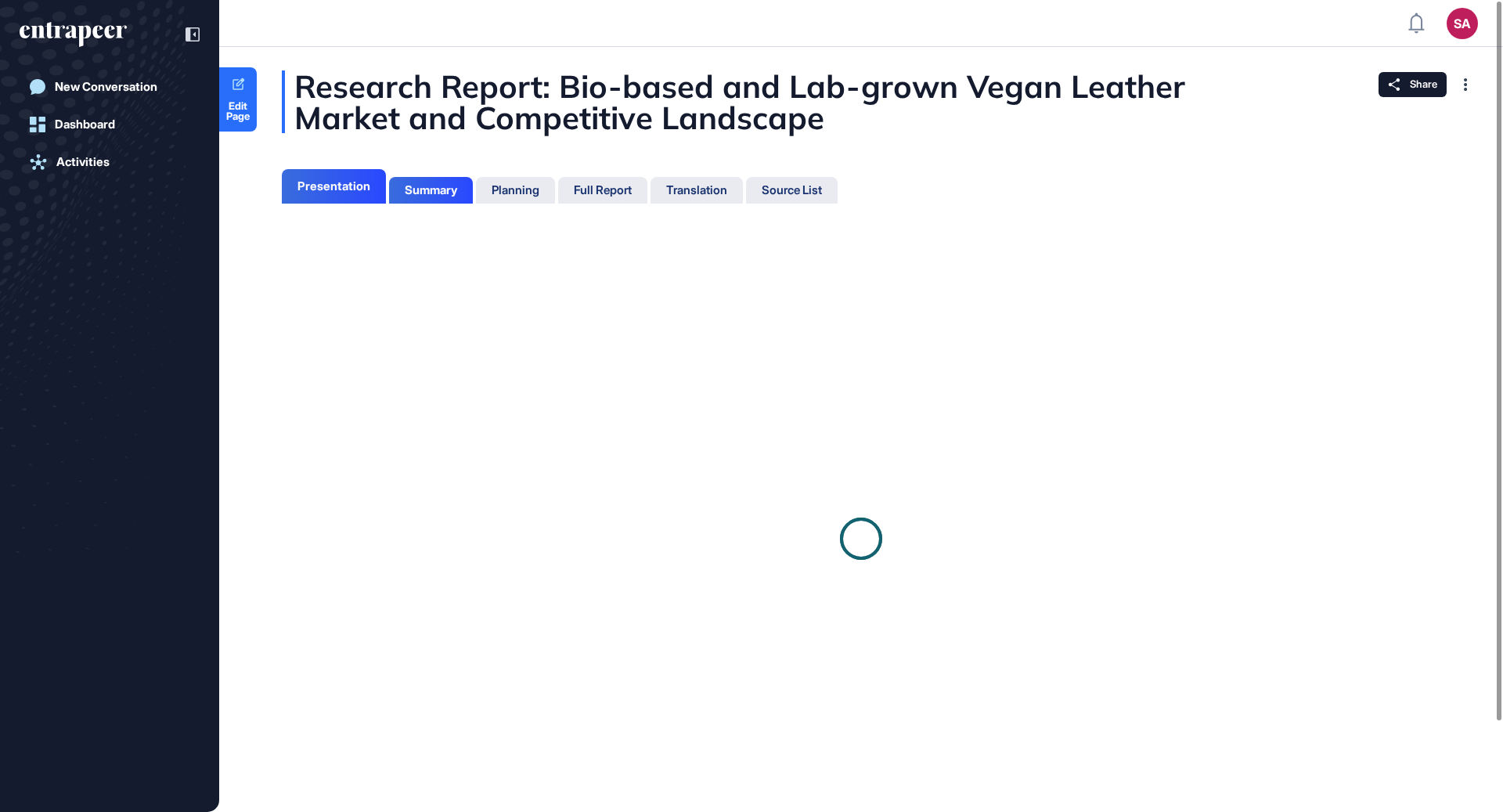
scroll to position [7, 1]
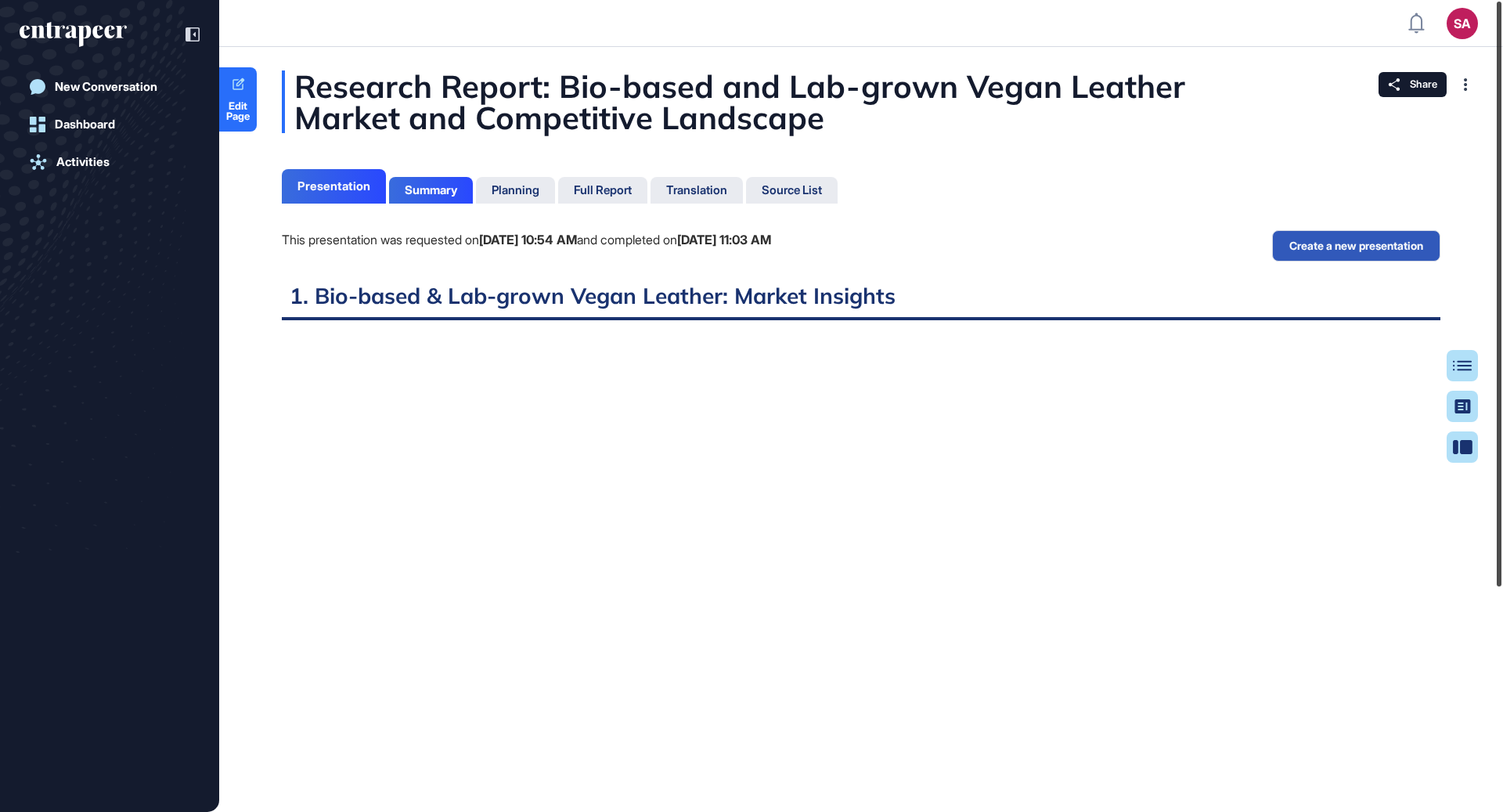
drag, startPoint x: 1502, startPoint y: 363, endPoint x: 1489, endPoint y: 83, distance: 280.3
click at [1489, 83] on div "SA Admin Dashboard Dashboard Profile My Content Request More Data New Conversat…" at bounding box center [751, 406] width 1503 height 812
click at [428, 195] on div "Summary" at bounding box center [431, 189] width 53 height 14
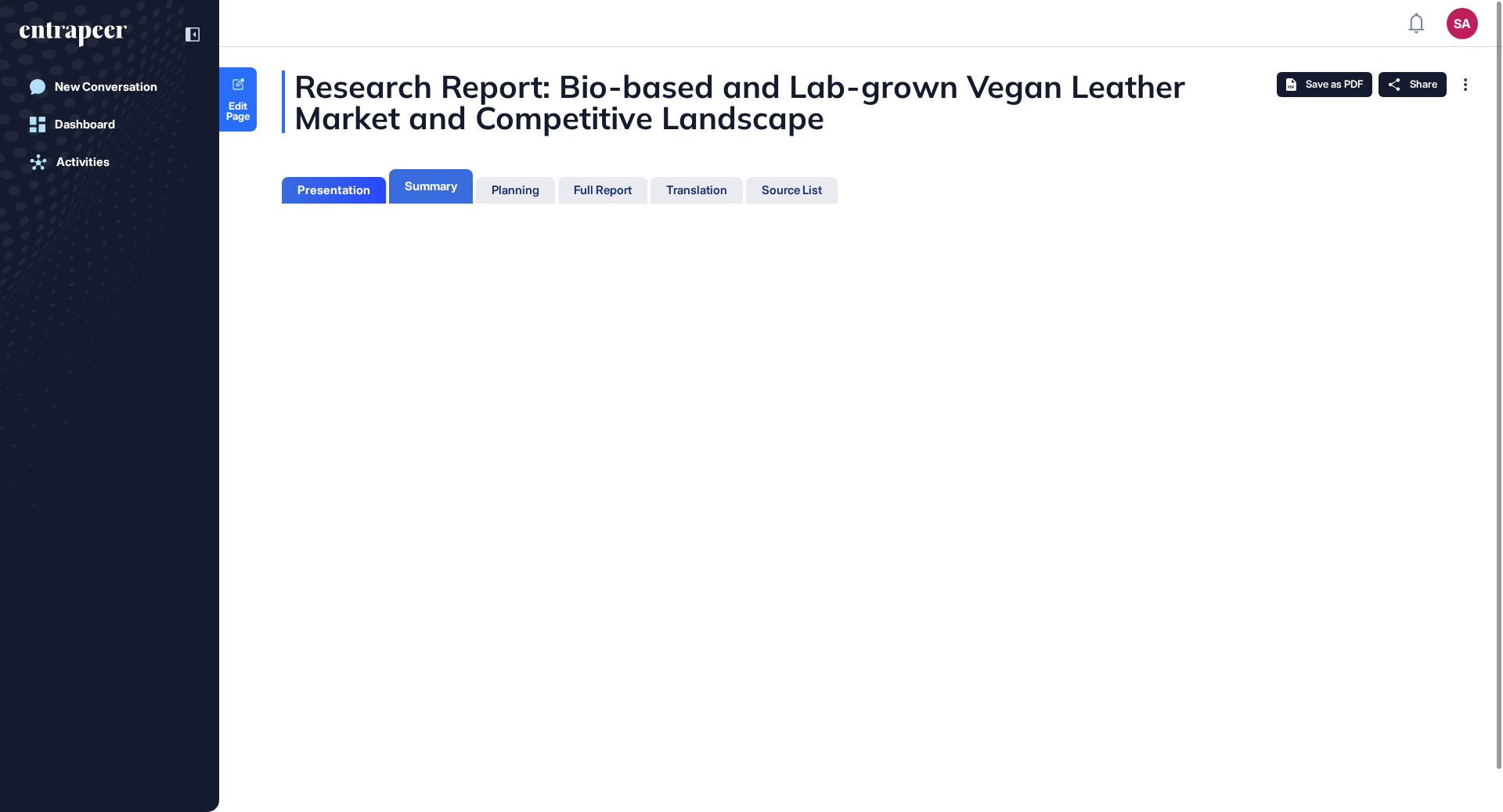
scroll to position [7, 1]
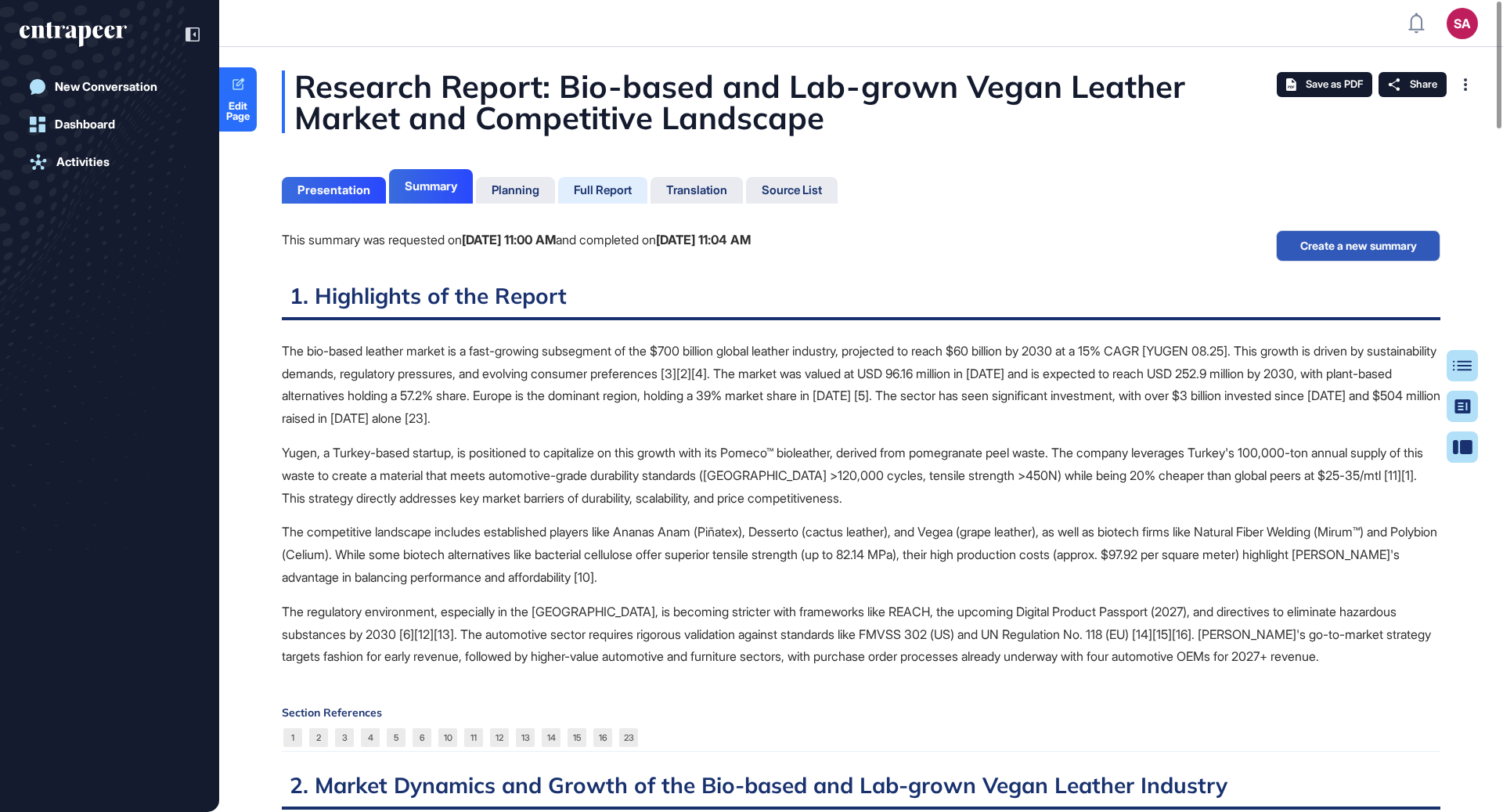
click at [603, 197] on div "Full Report" at bounding box center [602, 189] width 58 height 14
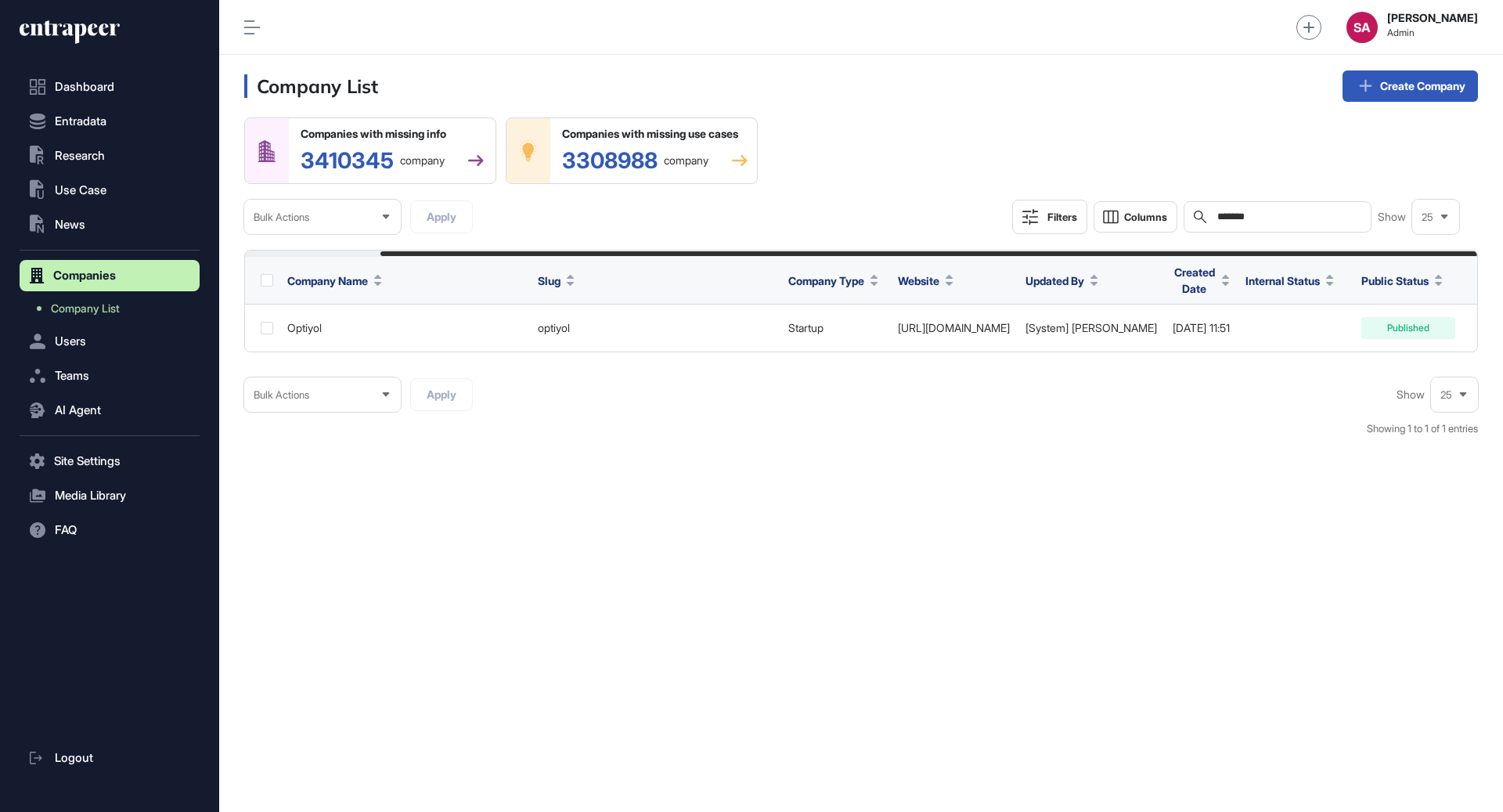
scroll to position [0, 152]
